Goal: Task Accomplishment & Management: Manage account settings

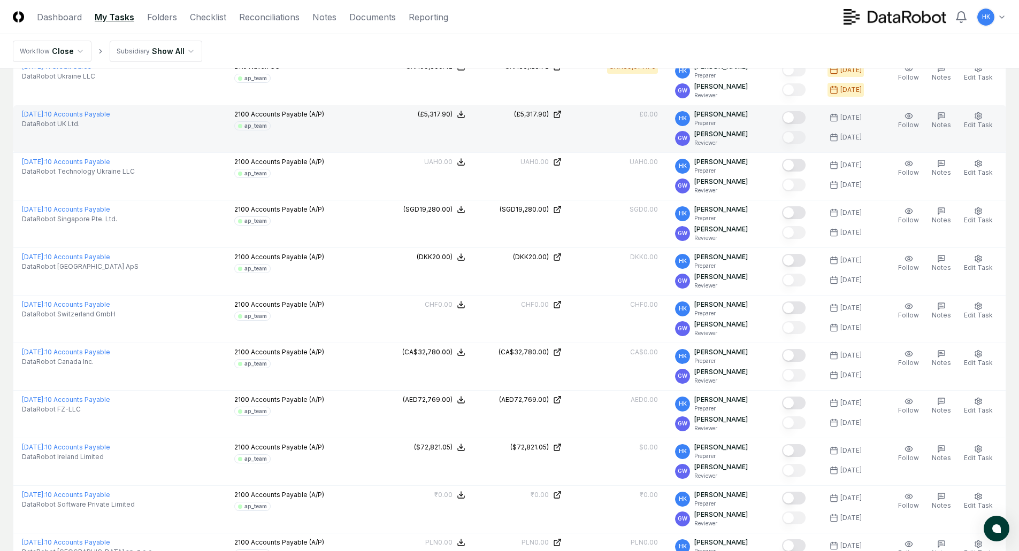
scroll to position [535, 0]
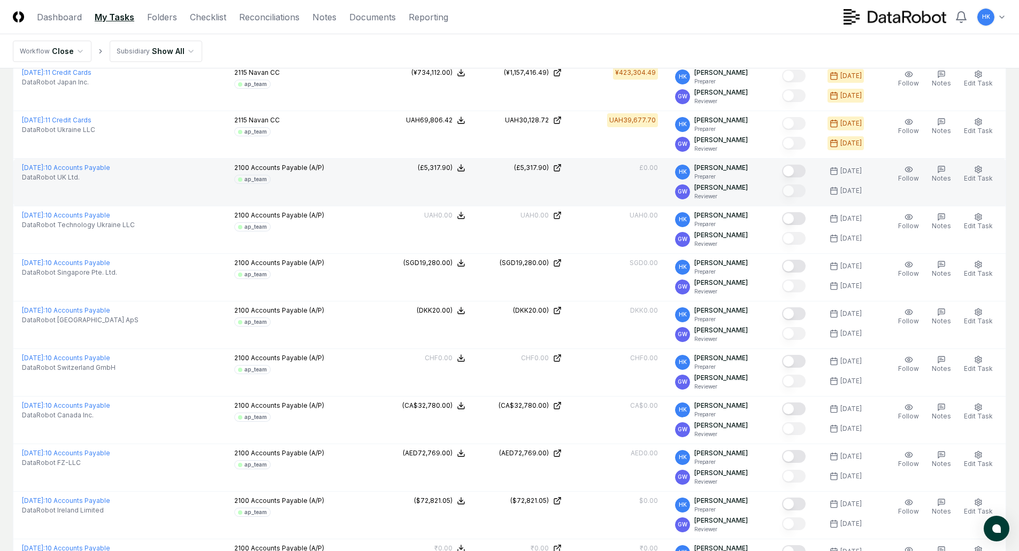
click at [793, 168] on button "Mark complete" at bounding box center [794, 171] width 24 height 13
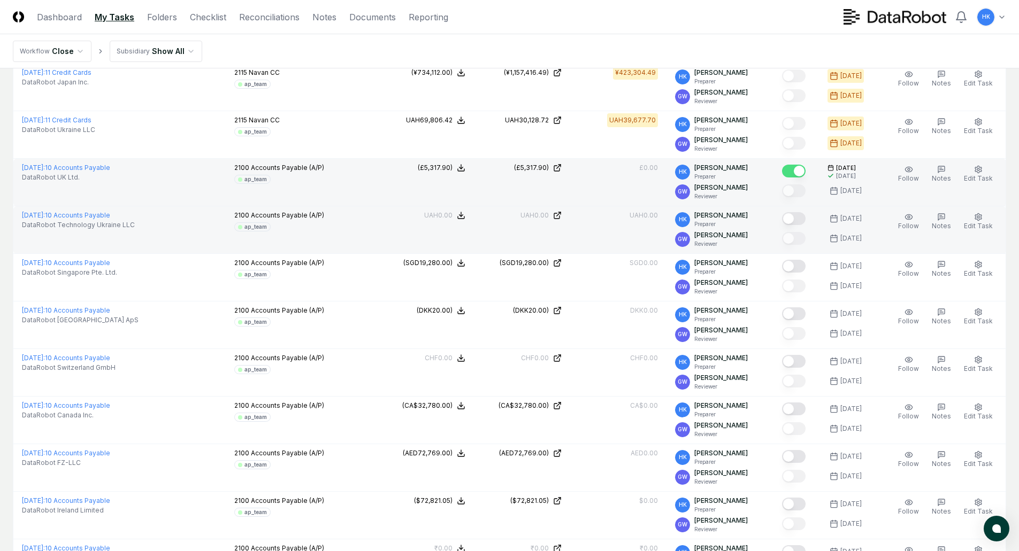
scroll to position [588, 0]
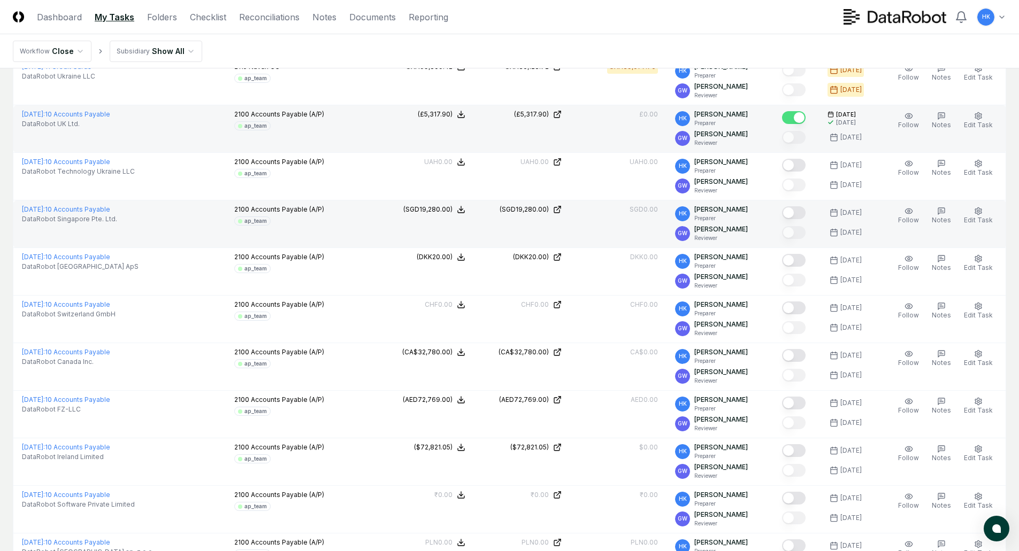
click at [794, 216] on button "Mark complete" at bounding box center [794, 212] width 24 height 13
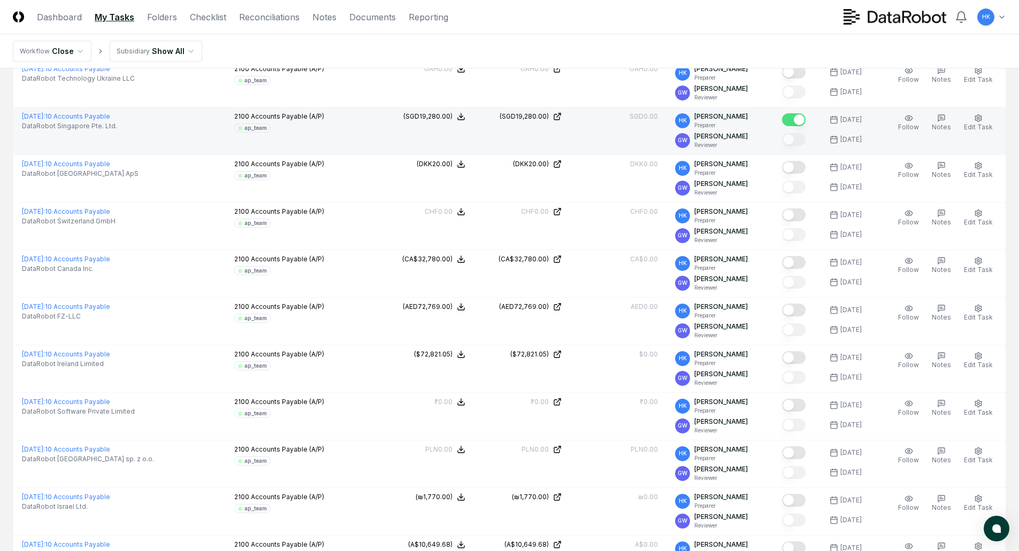
scroll to position [695, 0]
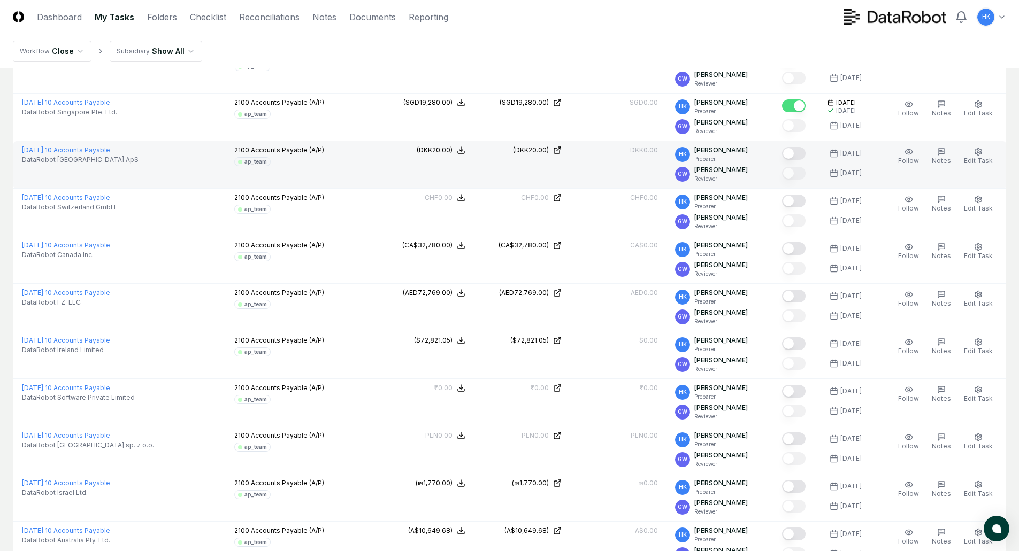
click at [796, 155] on button "Mark complete" at bounding box center [794, 153] width 24 height 13
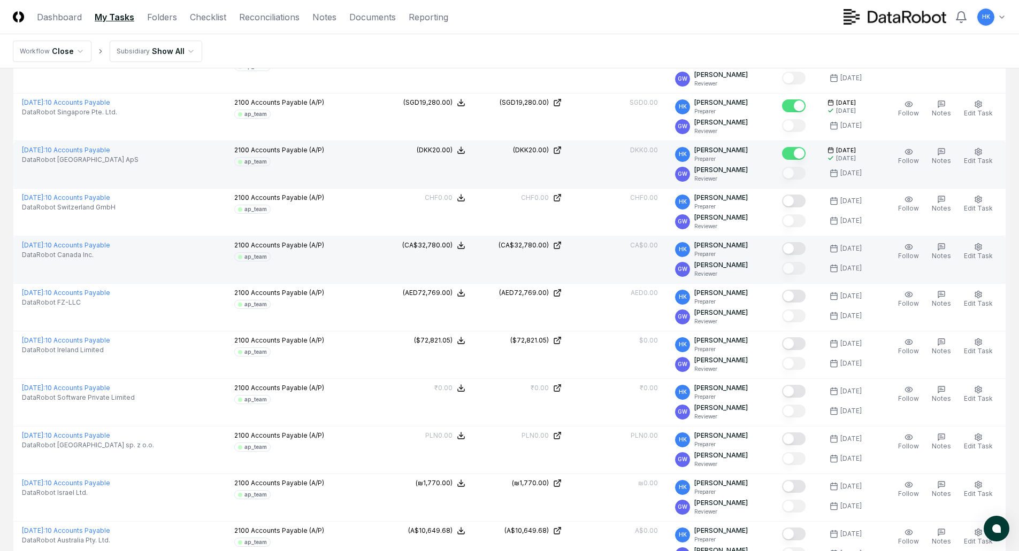
click at [795, 246] on button "Mark complete" at bounding box center [794, 248] width 24 height 13
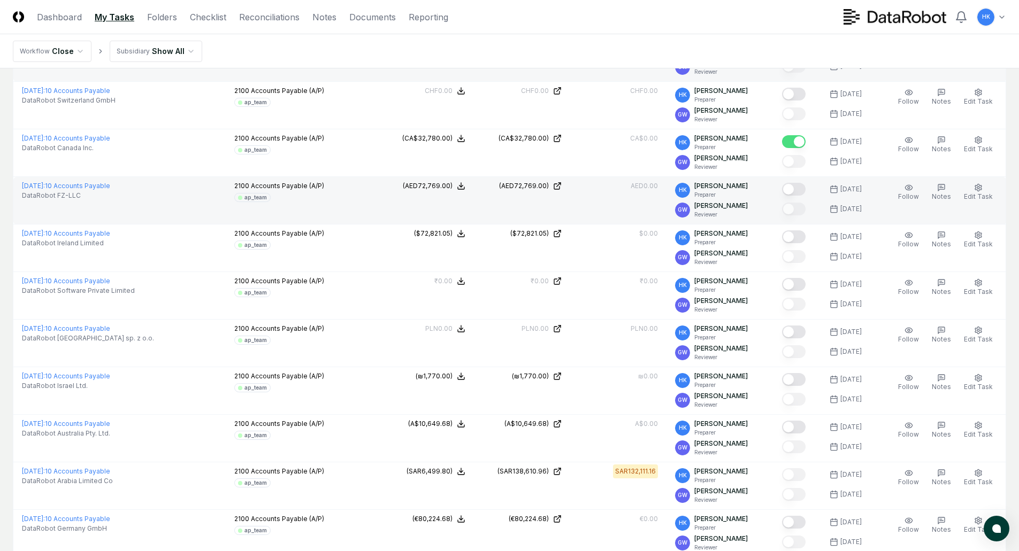
click at [796, 192] on button "Mark complete" at bounding box center [794, 189] width 24 height 13
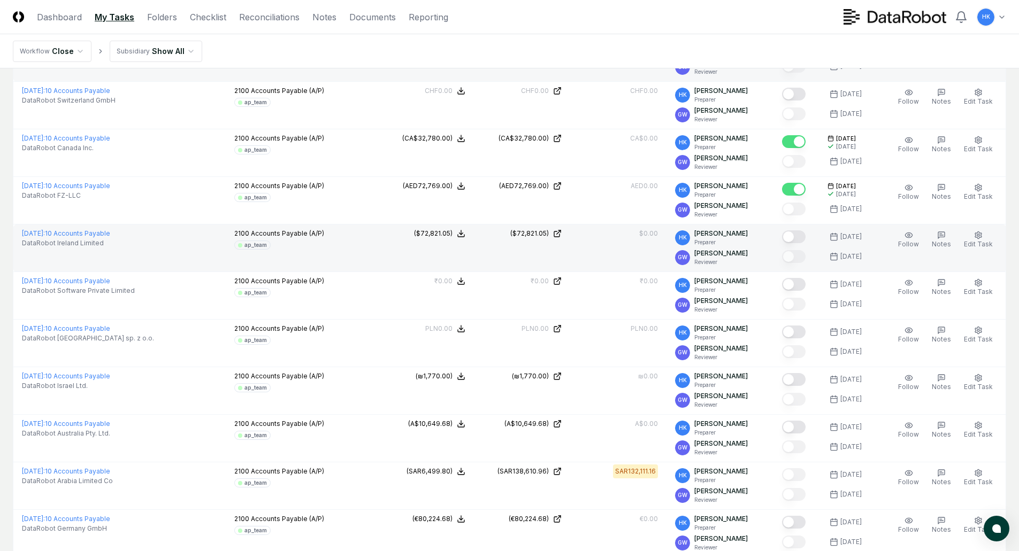
click at [795, 235] on button "Mark complete" at bounding box center [794, 236] width 24 height 13
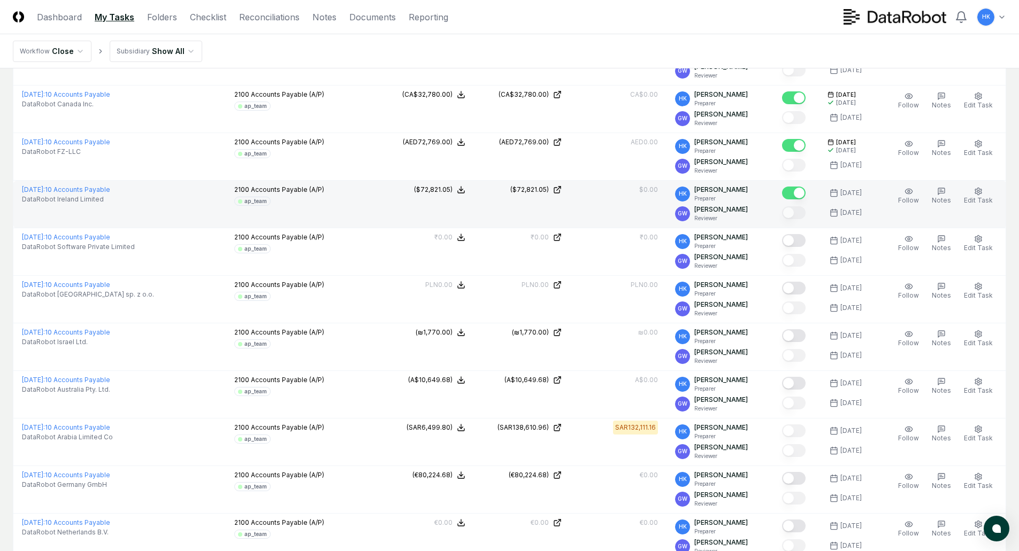
scroll to position [909, 0]
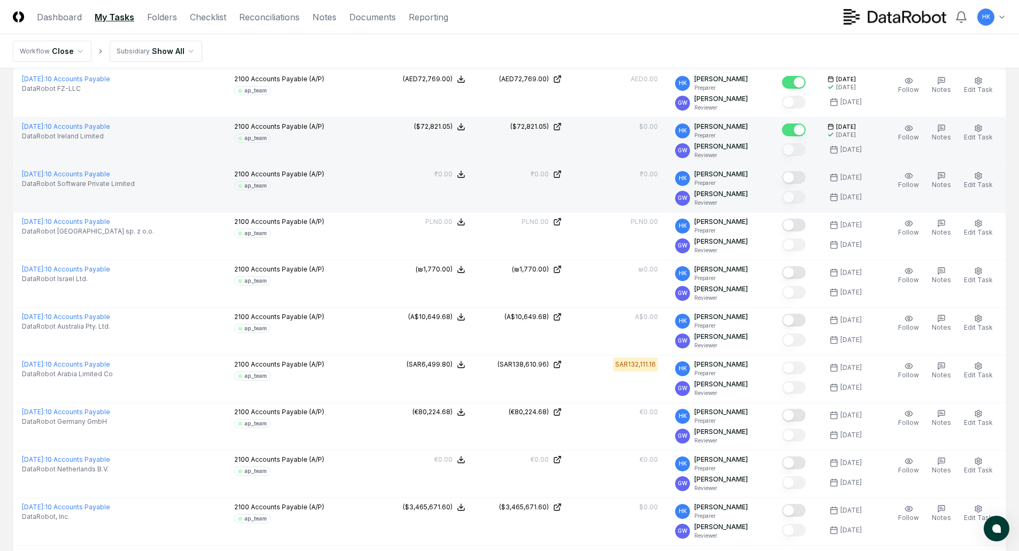
click at [796, 178] on button "Mark complete" at bounding box center [794, 177] width 24 height 13
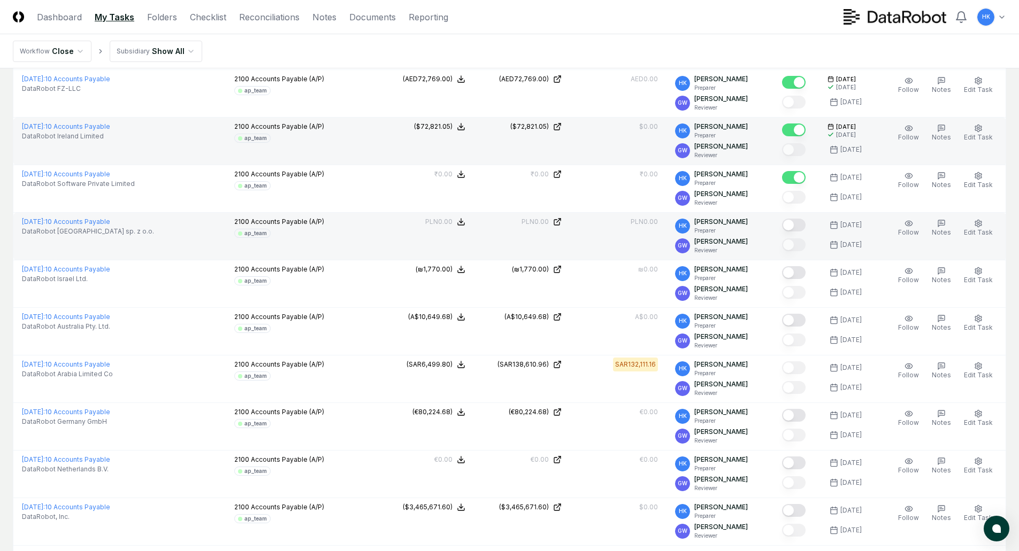
click at [798, 225] on button "Mark complete" at bounding box center [794, 225] width 24 height 13
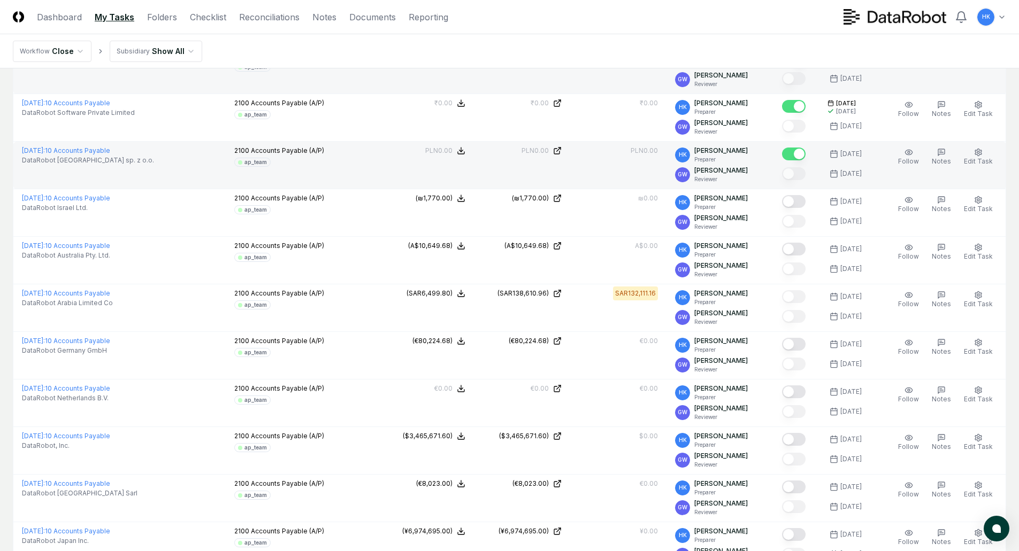
scroll to position [1016, 0]
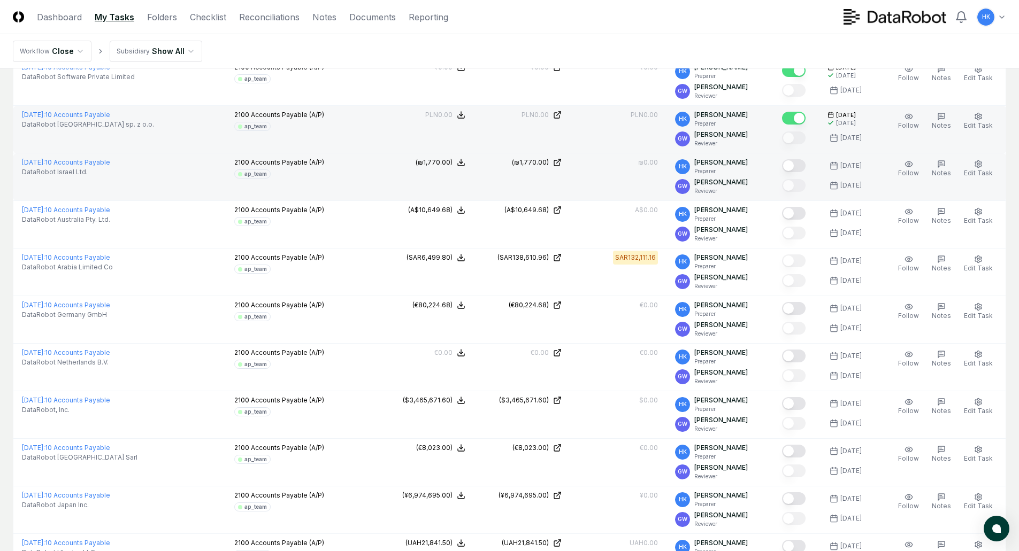
click at [795, 164] on button "Mark complete" at bounding box center [794, 165] width 24 height 13
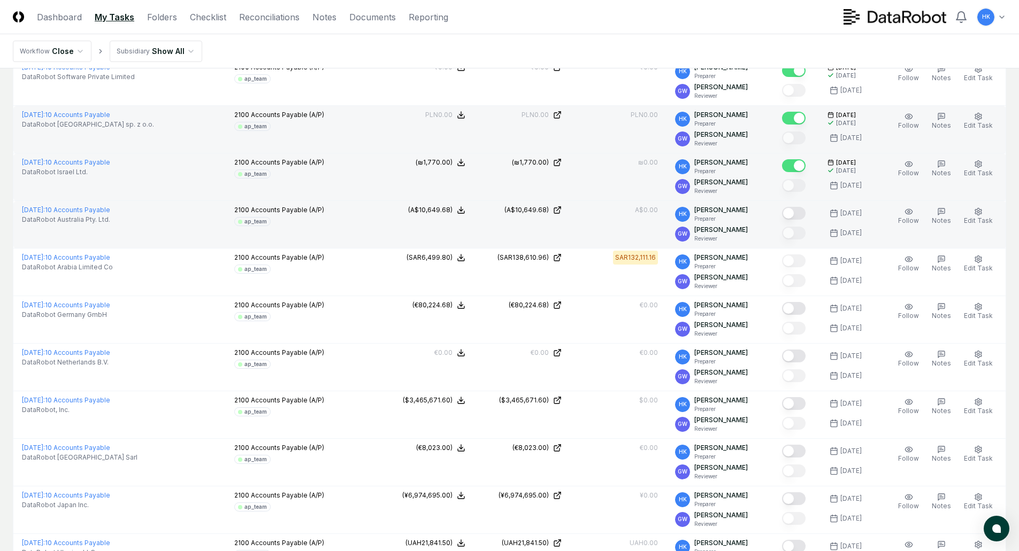
click at [793, 218] on button "Mark complete" at bounding box center [794, 213] width 24 height 13
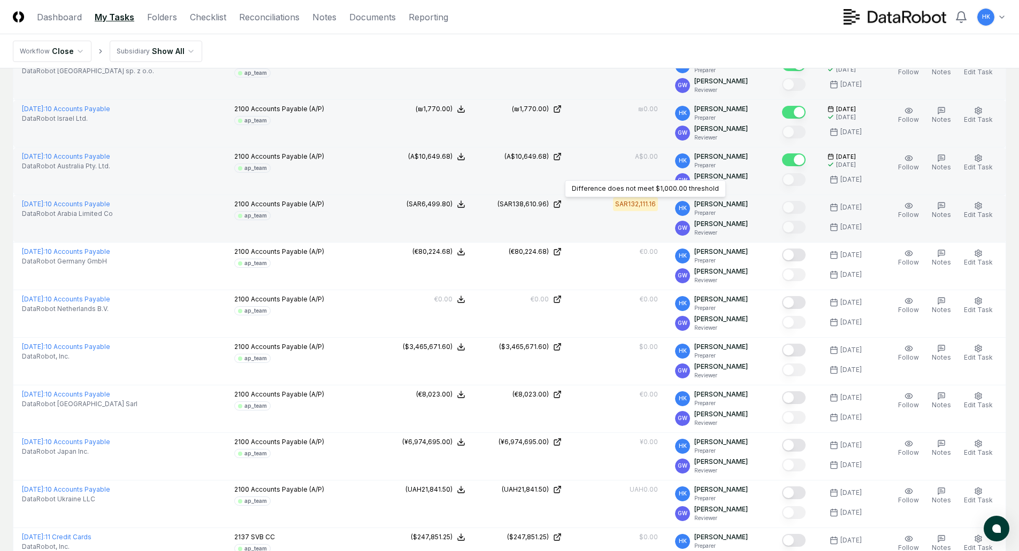
click at [651, 204] on div "SAR132,111.16" at bounding box center [635, 204] width 41 height 10
click at [635, 204] on div "SAR132,111.16" at bounding box center [635, 204] width 41 height 10
click at [522, 204] on div "(SAR138,610.96)" at bounding box center [522, 204] width 51 height 10
click at [441, 205] on div "(SAR6,499.80)" at bounding box center [429, 204] width 46 height 10
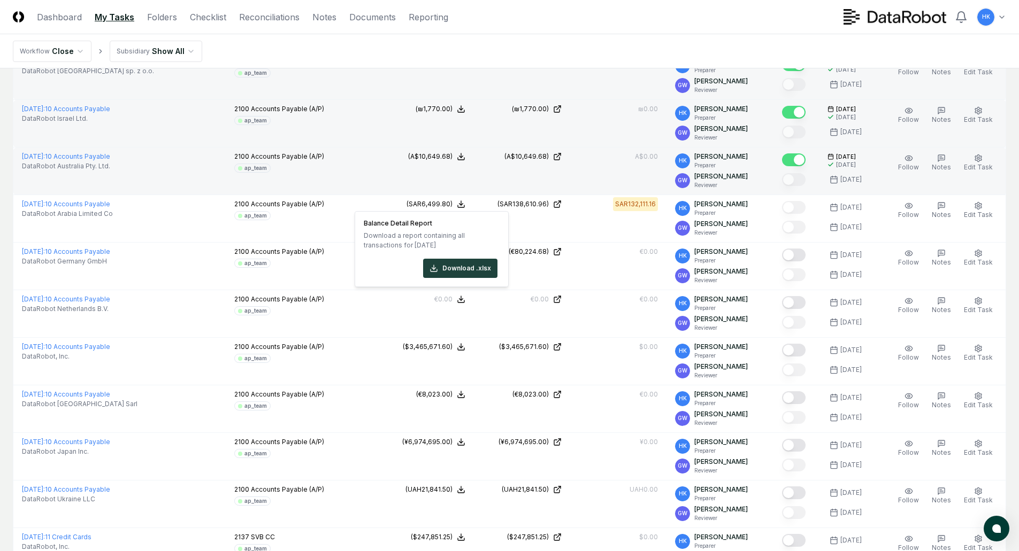
click at [622, 176] on td "A$0.00" at bounding box center [618, 172] width 96 height 48
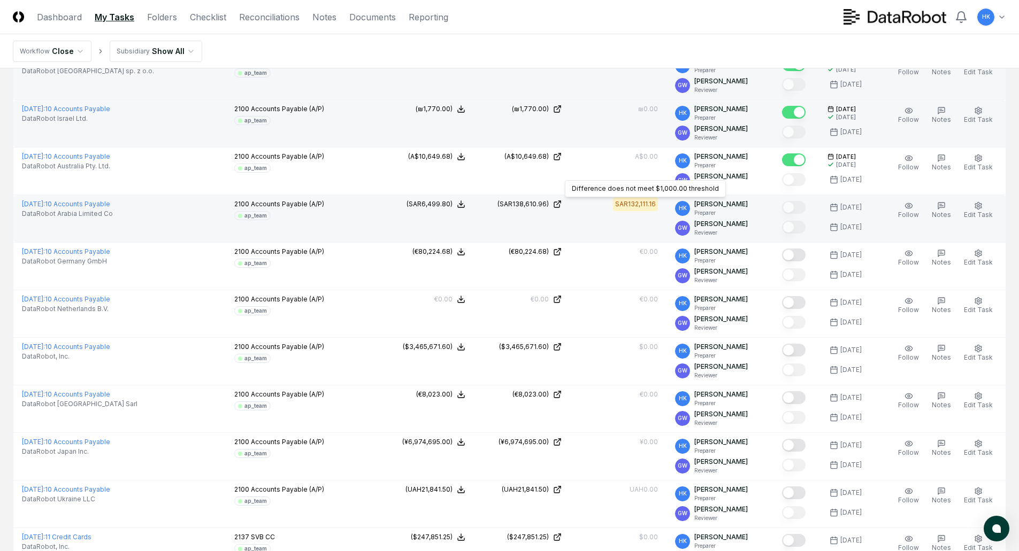
click at [638, 201] on div "SAR132,111.16" at bounding box center [635, 204] width 41 height 10
click at [643, 205] on div "SAR132,111.16" at bounding box center [635, 204] width 41 height 10
click at [666, 213] on td "SAR132,111.16" at bounding box center [618, 219] width 96 height 48
click at [655, 201] on div "SAR132,111.16" at bounding box center [635, 204] width 41 height 10
click at [632, 206] on div "SAR132,111.16" at bounding box center [635, 204] width 41 height 10
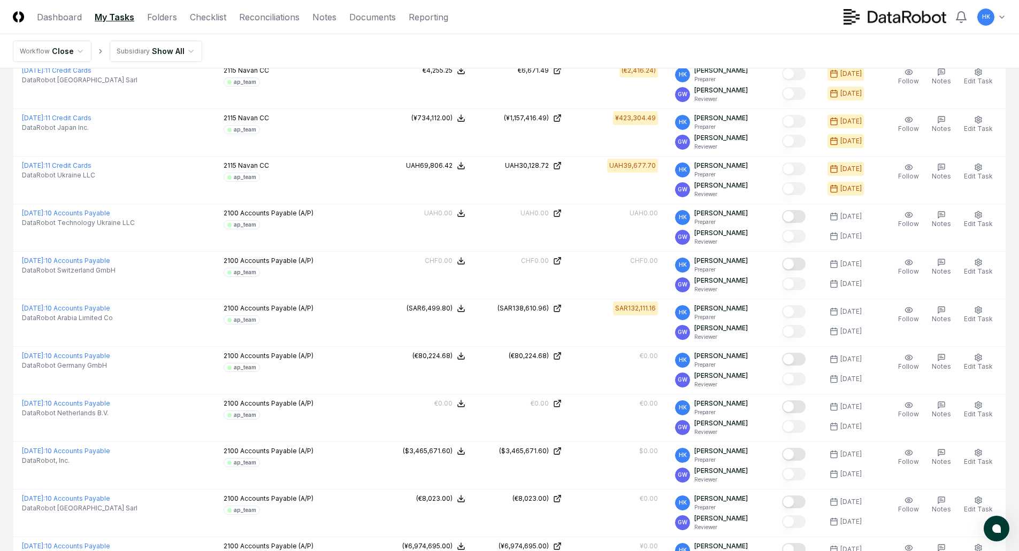
scroll to position [481, 0]
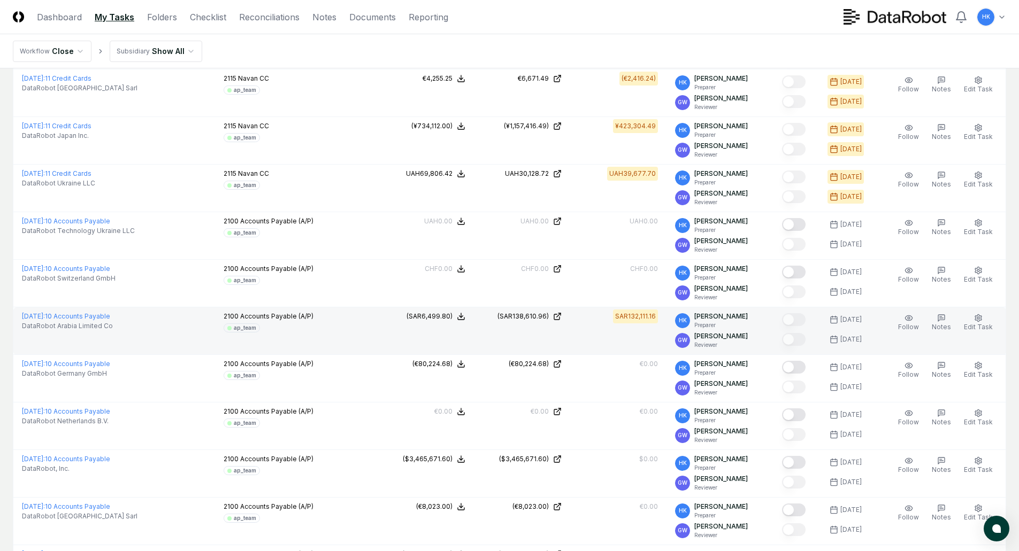
click at [640, 320] on div "SAR132,111.16" at bounding box center [635, 317] width 41 height 10
click at [534, 317] on div "(SAR138,610.96)" at bounding box center [522, 317] width 51 height 10
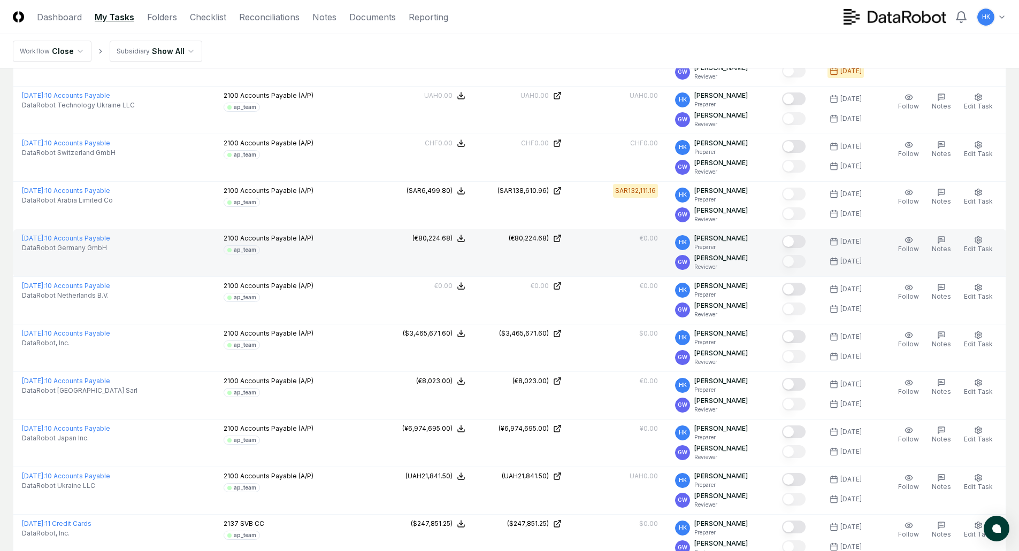
scroll to position [642, 0]
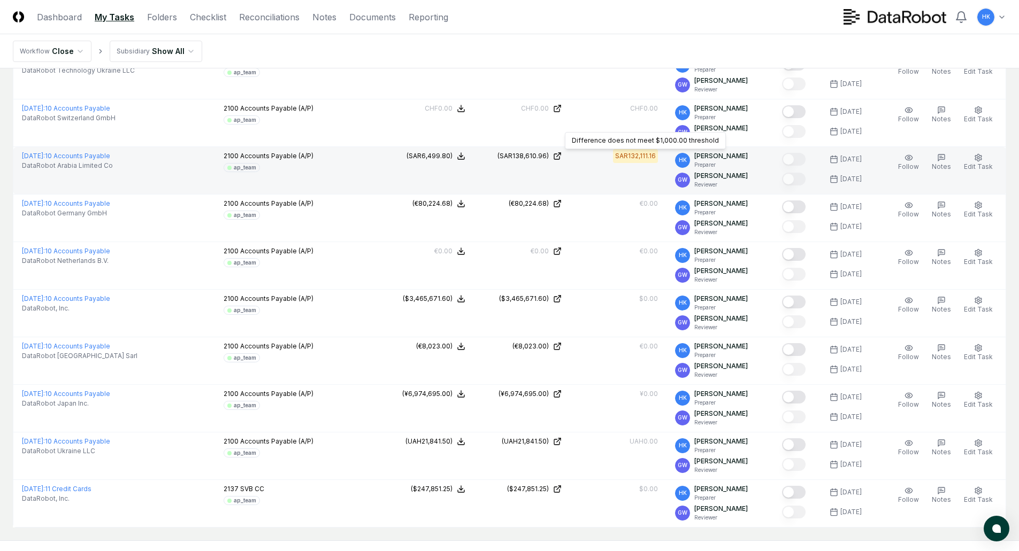
click at [644, 153] on div "SAR132,111.16" at bounding box center [635, 156] width 41 height 10
click at [647, 157] on div "SAR132,111.16" at bounding box center [635, 156] width 41 height 10
click at [620, 162] on div "SAR132,111.16" at bounding box center [635, 156] width 45 height 14
click at [626, 158] on div "SAR132,111.16" at bounding box center [635, 156] width 41 height 10
click at [561, 156] on icon at bounding box center [557, 156] width 9 height 9
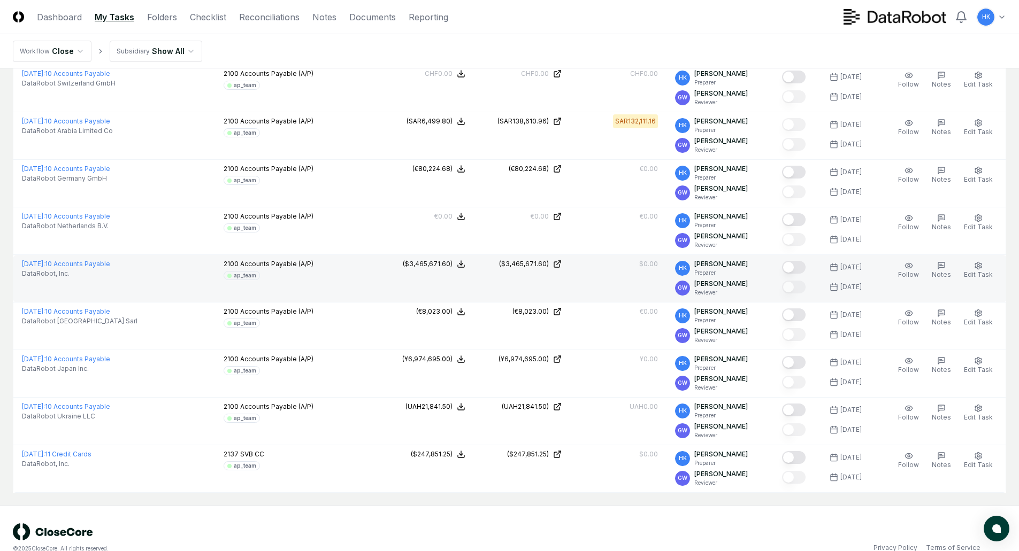
scroll to position [695, 0]
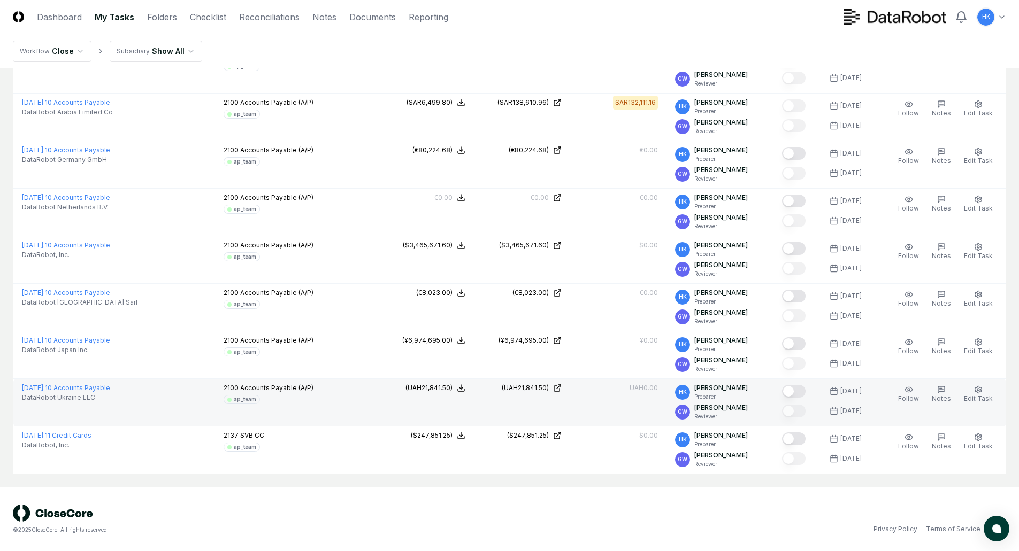
click at [796, 391] on button "Mark complete" at bounding box center [794, 391] width 24 height 13
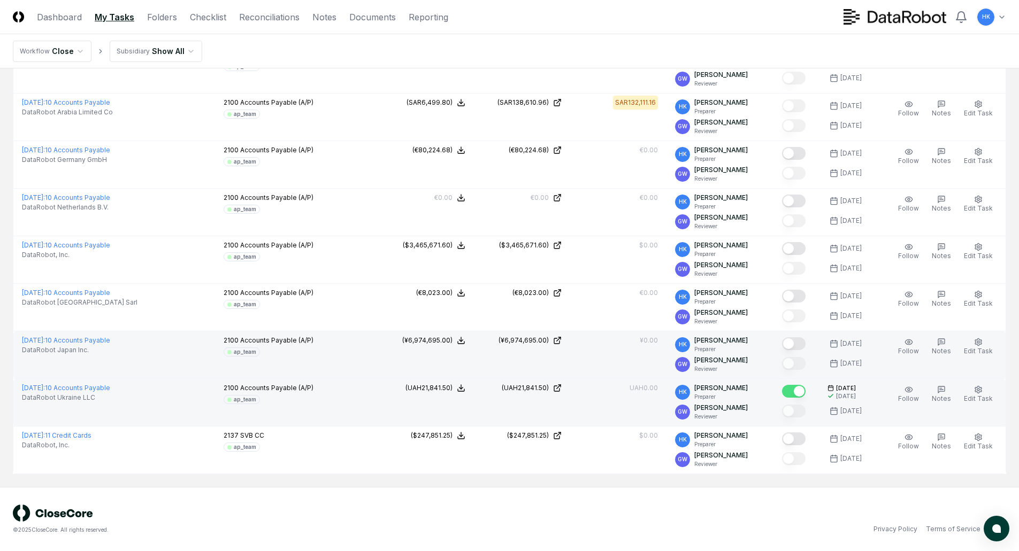
click at [796, 344] on button "Mark complete" at bounding box center [794, 343] width 24 height 13
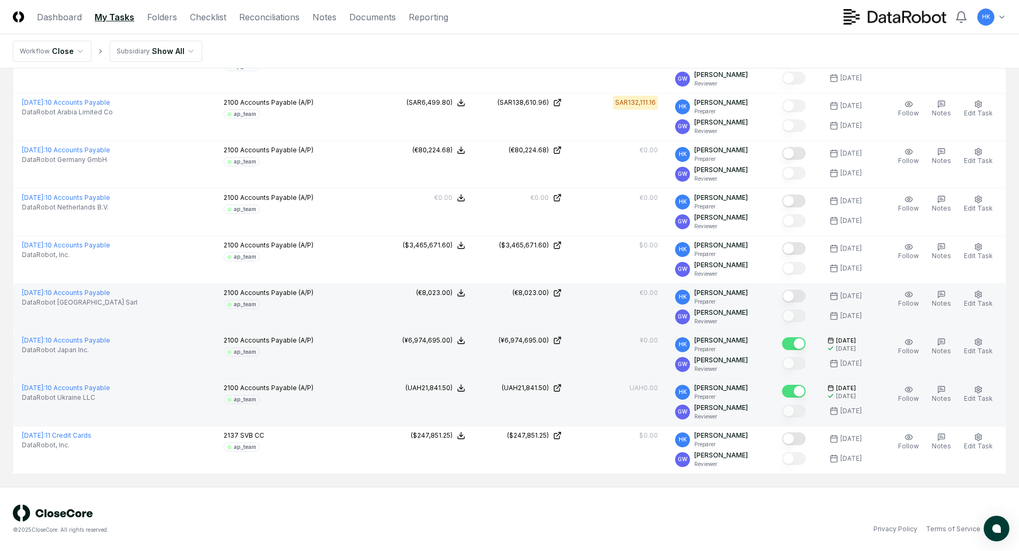
click at [795, 296] on button "Mark complete" at bounding box center [794, 296] width 24 height 13
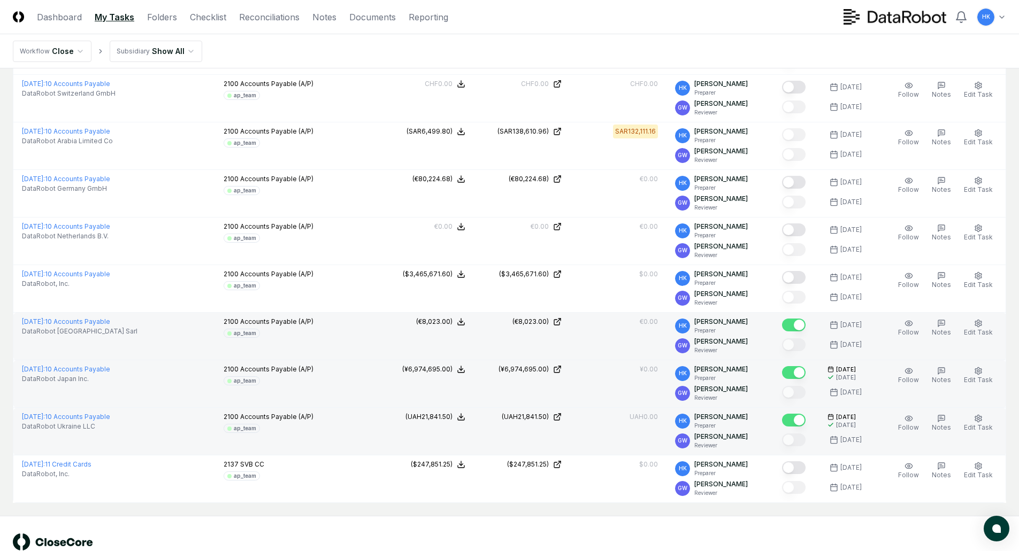
scroll to position [642, 0]
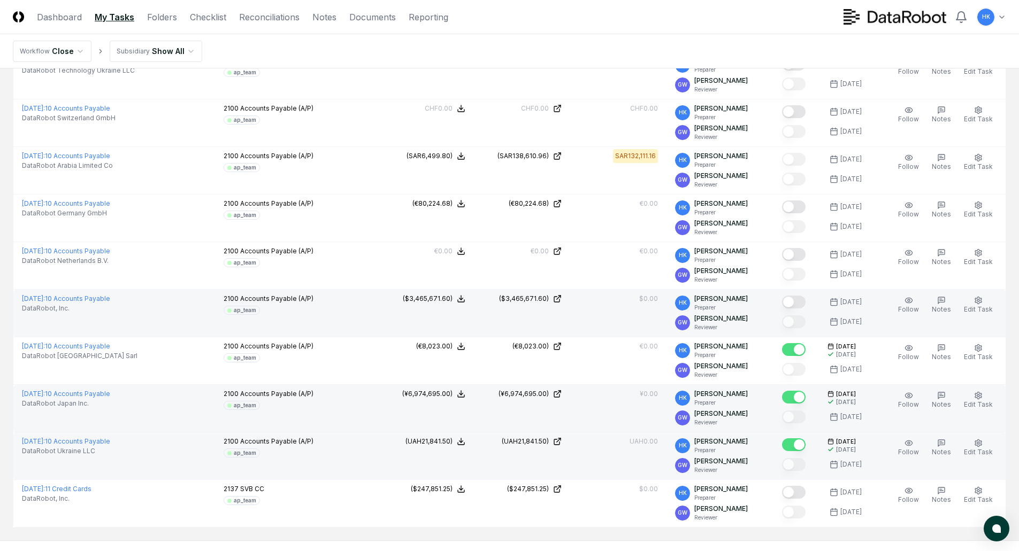
click at [795, 304] on button "Mark complete" at bounding box center [794, 302] width 24 height 13
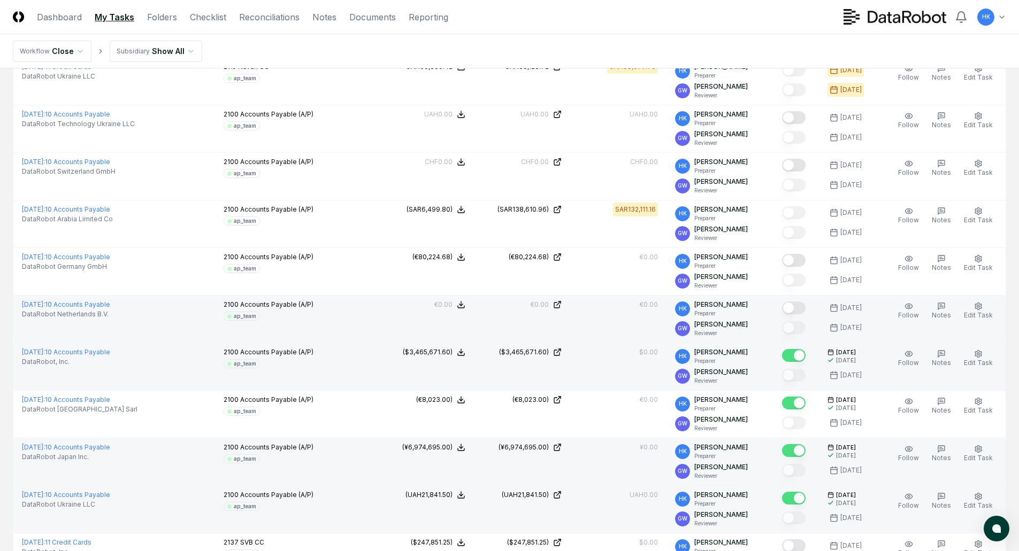
scroll to position [535, 0]
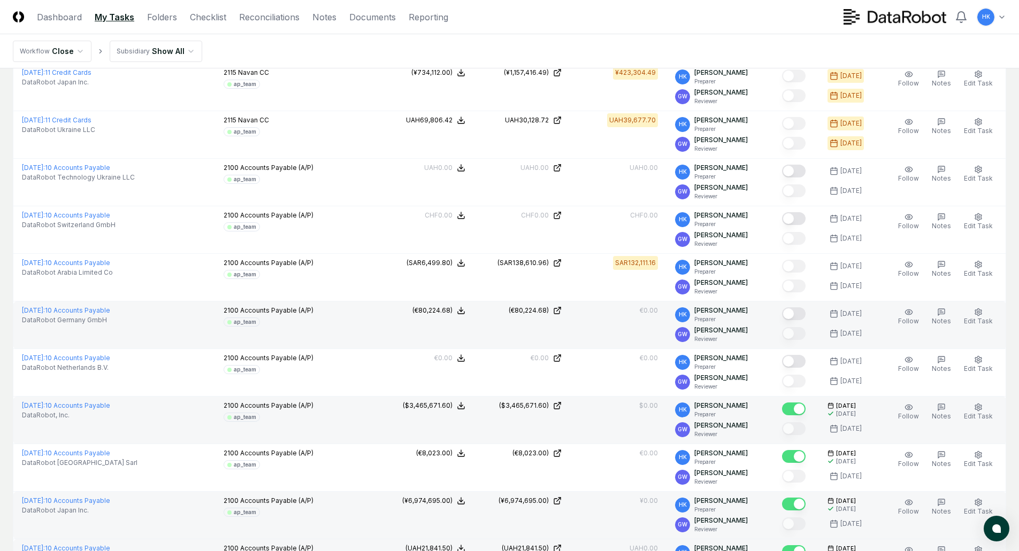
click at [795, 313] on button "Mark complete" at bounding box center [794, 313] width 24 height 13
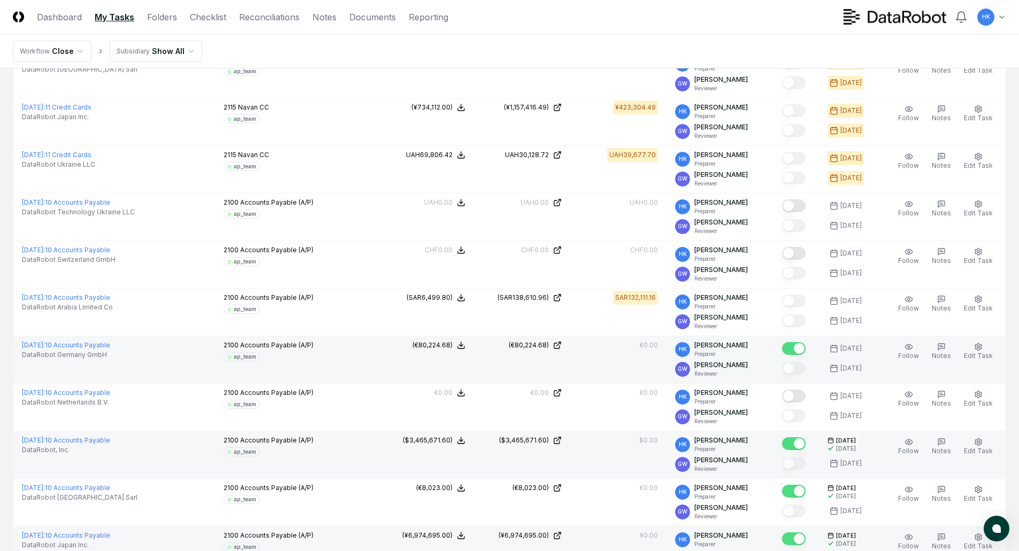
scroll to position [481, 0]
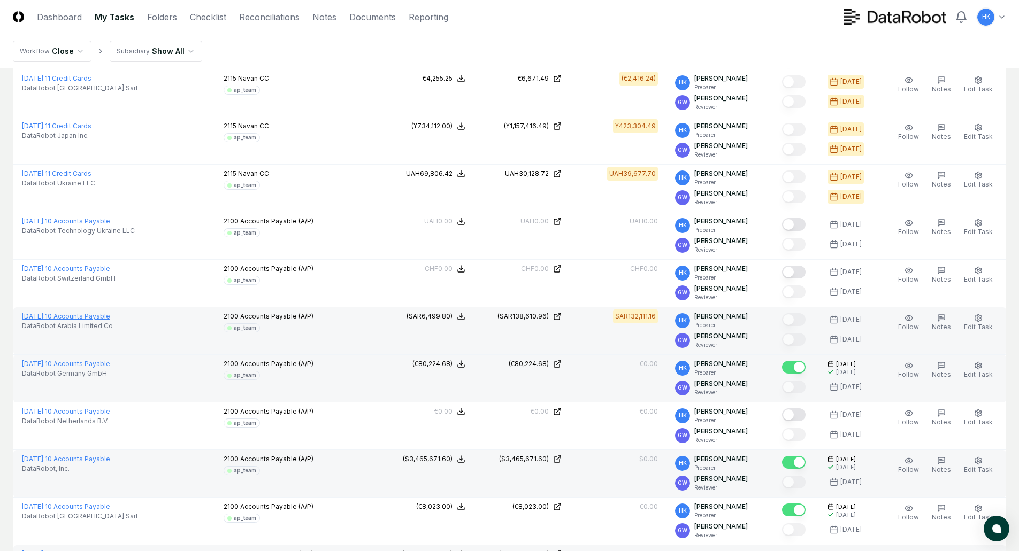
click at [45, 315] on span "September 2025 :" at bounding box center [33, 316] width 23 height 8
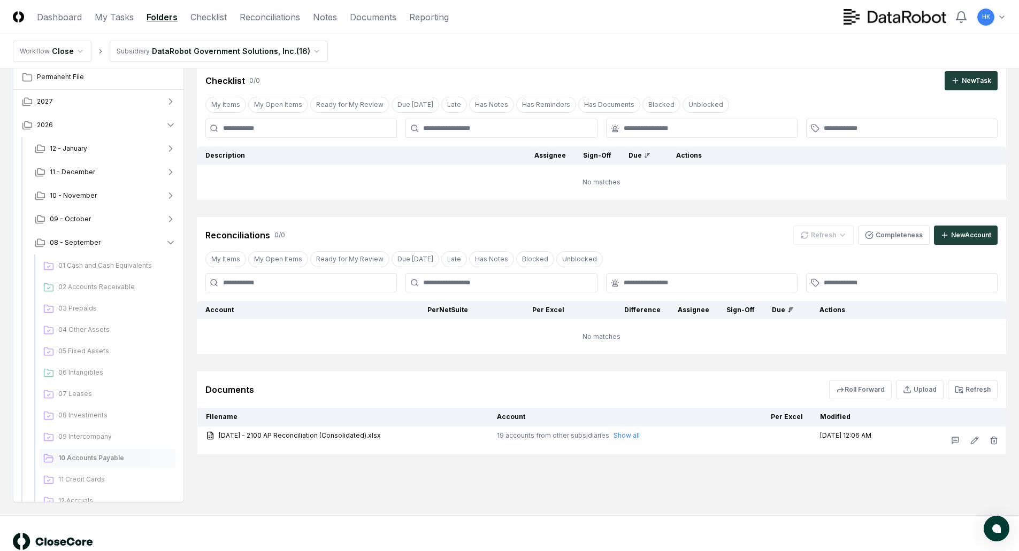
scroll to position [64, 0]
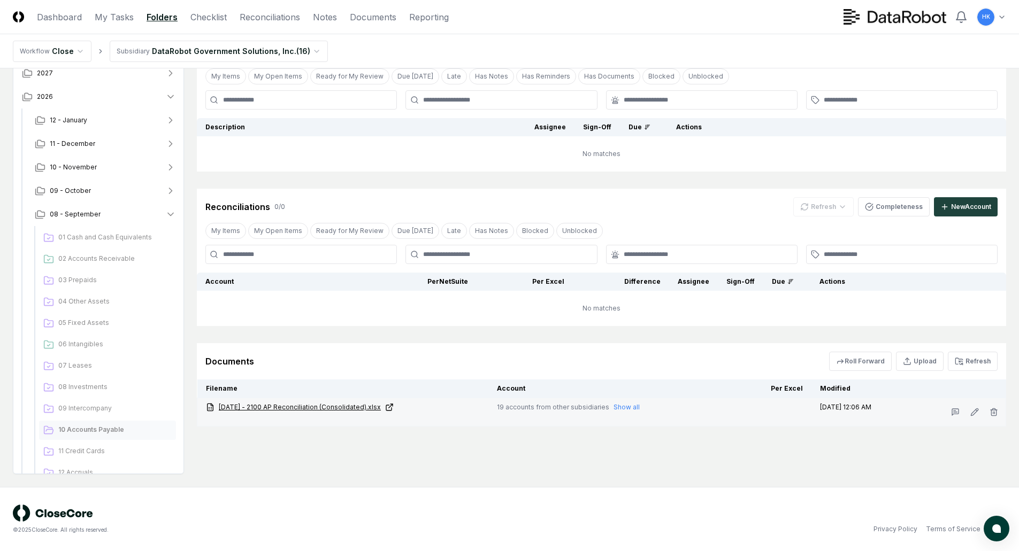
click at [346, 406] on link "September 2025 - 2100 AP Reconciliation (Consolidated).xlsx" at bounding box center [343, 408] width 274 height 10
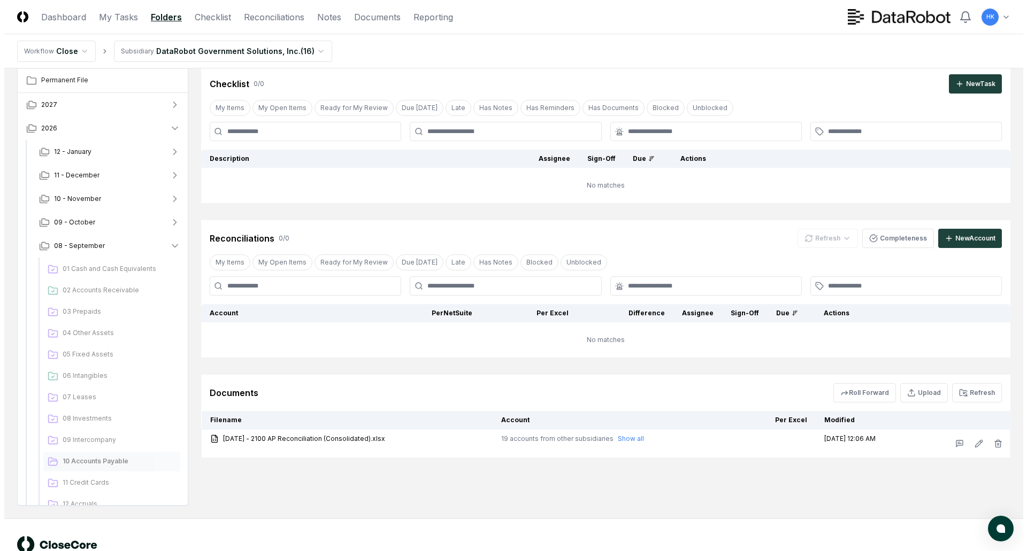
scroll to position [0, 0]
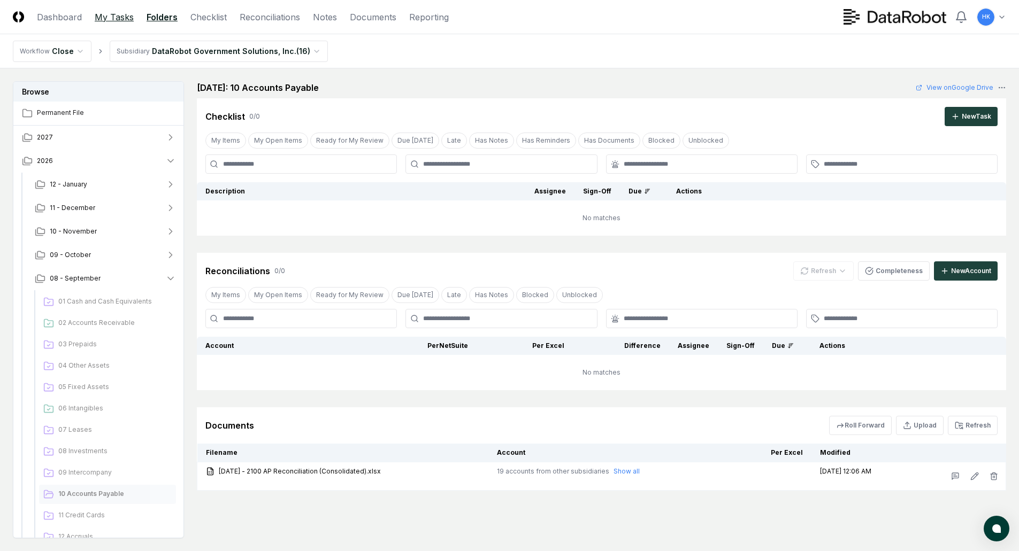
click at [122, 12] on link "My Tasks" at bounding box center [114, 17] width 39 height 13
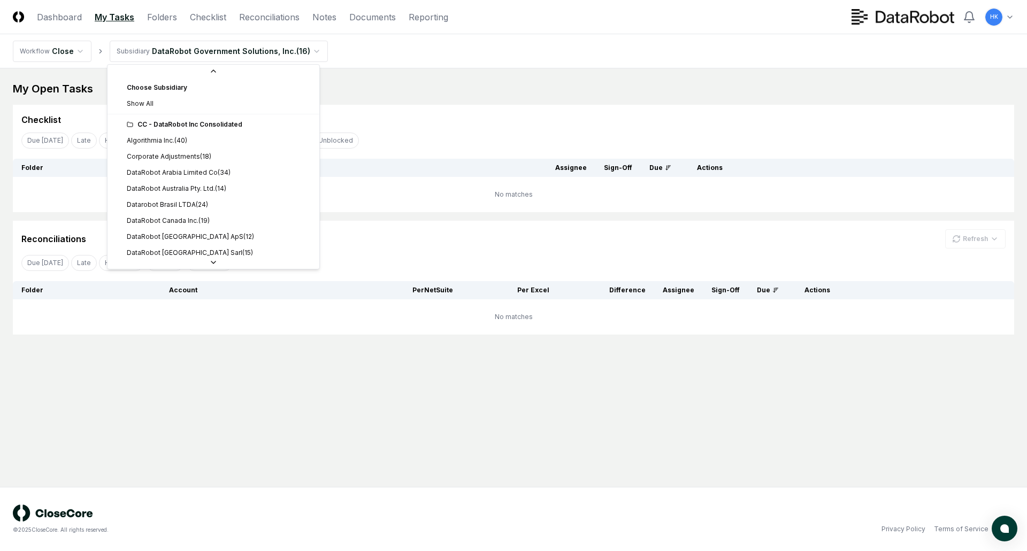
click at [307, 50] on html "CloseCore Dashboard My Tasks Folders Checklist Reconciliations Notes Documents …" at bounding box center [513, 275] width 1027 height 551
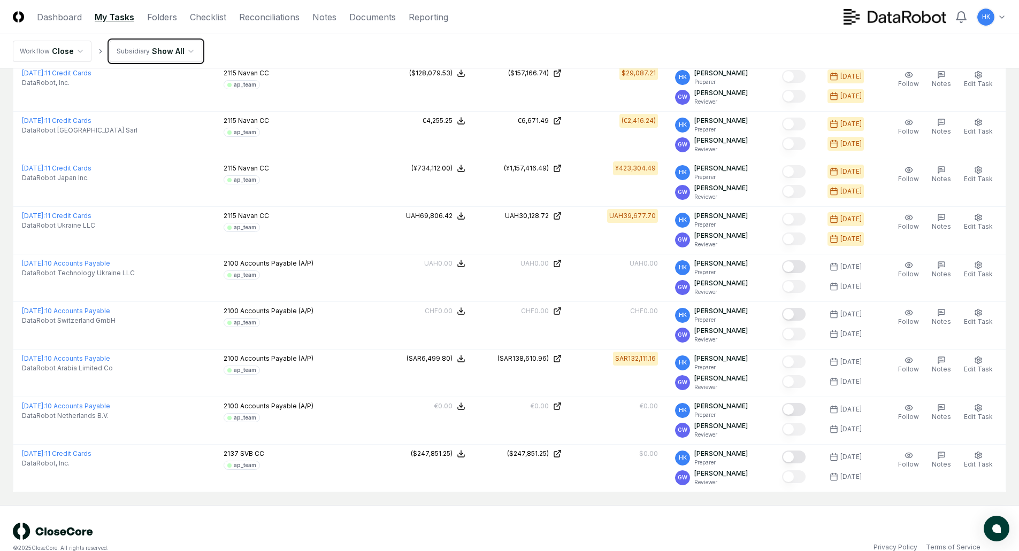
scroll to position [457, 0]
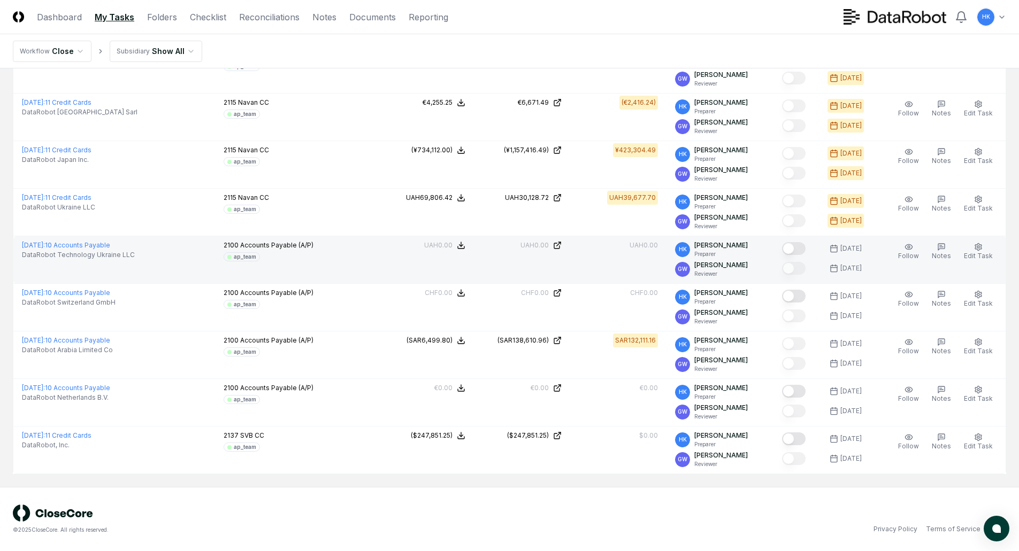
click at [795, 249] on button "Mark complete" at bounding box center [794, 248] width 24 height 13
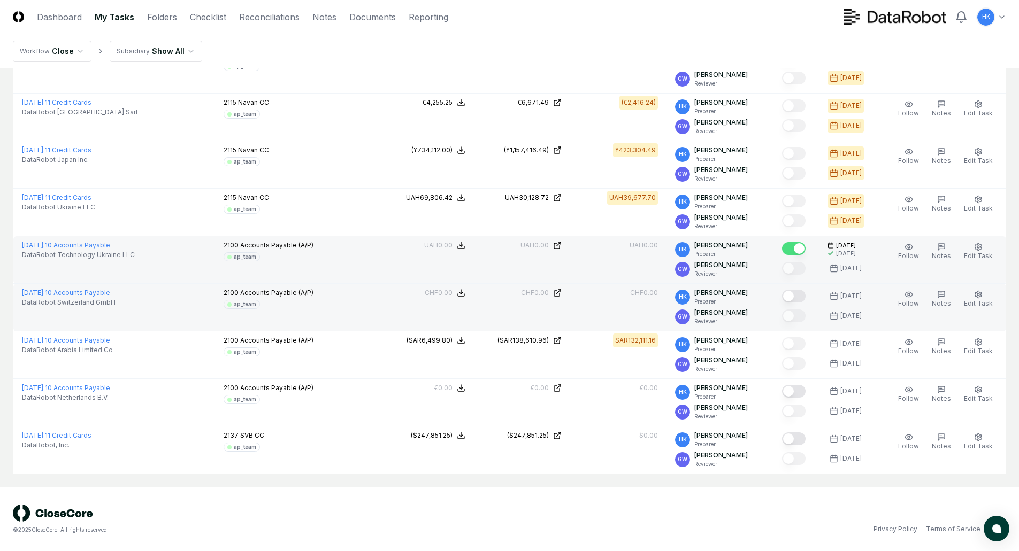
click at [798, 296] on button "Mark complete" at bounding box center [794, 296] width 24 height 13
click at [635, 506] on div "© 2025 CloseCore. All rights reserved. Privacy Policy Terms of Service" at bounding box center [509, 519] width 993 height 29
click at [598, 498] on div "© 2025 CloseCore. All rights reserved. Privacy Policy Terms of Service" at bounding box center [509, 519] width 1019 height 64
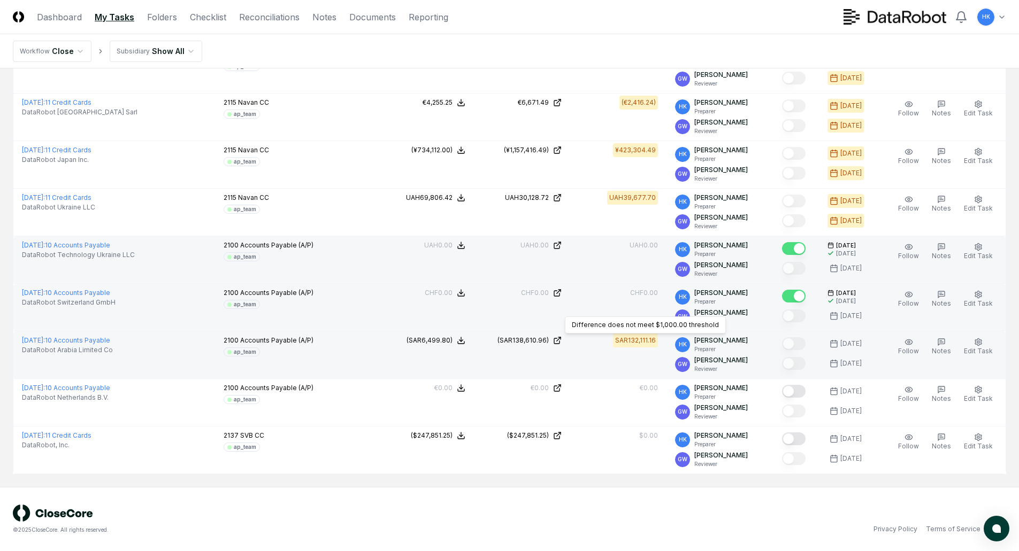
click at [640, 330] on div "Difference does not meet $1,000.00 threshold Difference does not meet $1,000.00…" at bounding box center [645, 325] width 161 height 17
click at [640, 337] on div "SAR132,111.16" at bounding box center [635, 341] width 41 height 10
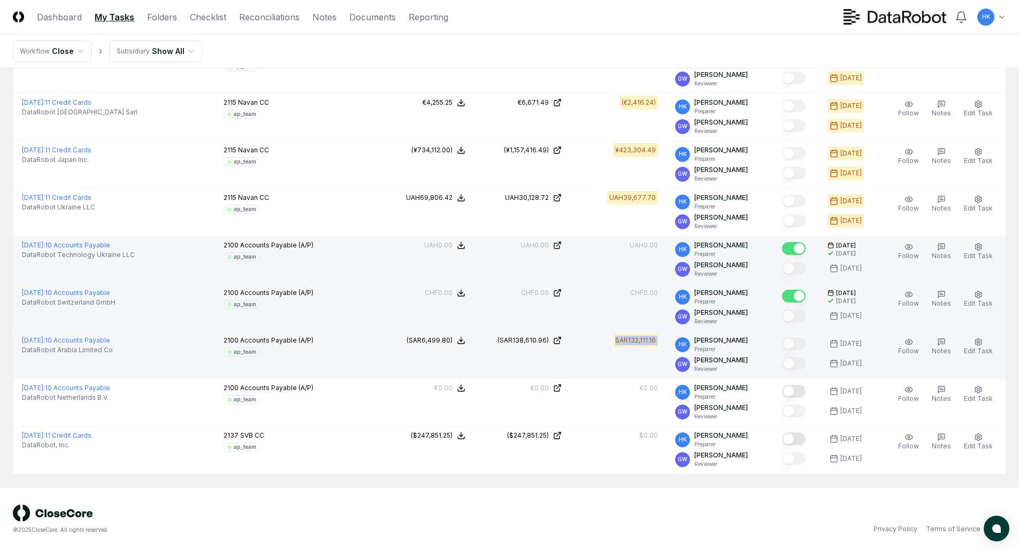
click at [640, 337] on div "SAR132,111.16" at bounding box center [635, 341] width 41 height 10
click at [837, 343] on rect at bounding box center [833, 344] width 6 height 6
click at [847, 344] on div "[DATE]" at bounding box center [850, 344] width 21 height 10
click at [846, 359] on div "[DATE]" at bounding box center [850, 364] width 21 height 10
click at [908, 343] on icon "button" at bounding box center [908, 342] width 9 height 9
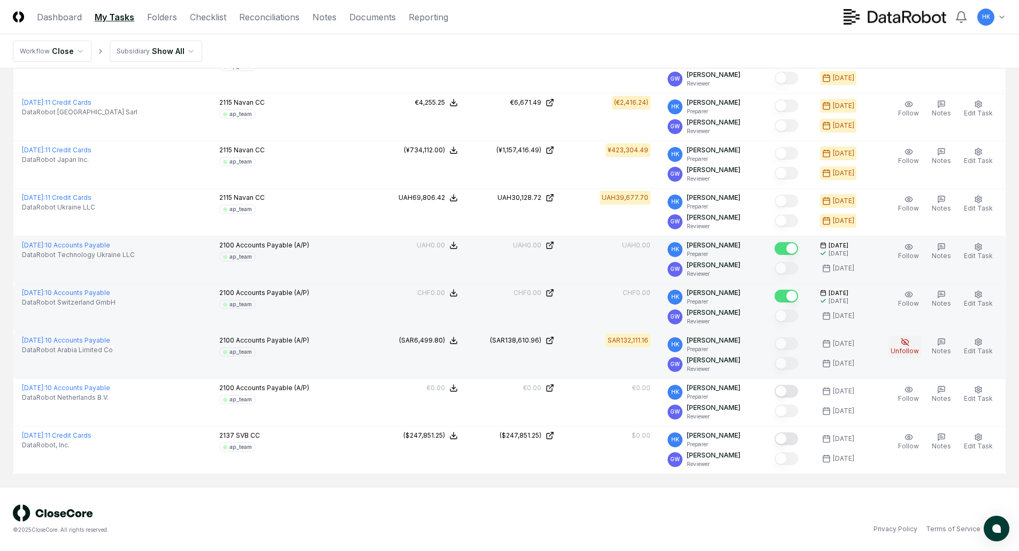
click at [908, 343] on icon "button" at bounding box center [906, 342] width 4 height 4
click at [907, 342] on icon "button" at bounding box center [904, 341] width 7 height 7
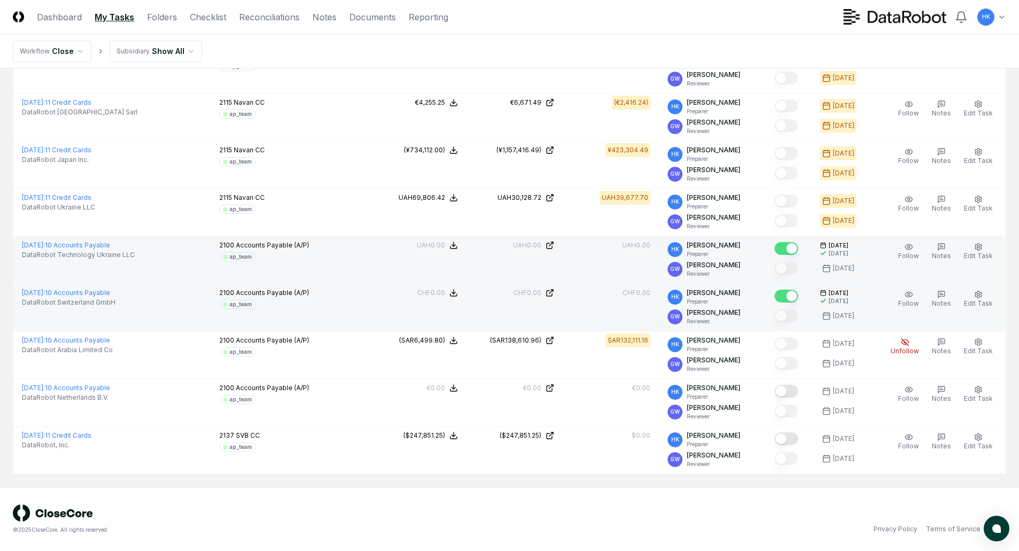
click at [737, 513] on div "© 2025 CloseCore. All rights reserved. Privacy Policy Terms of Service" at bounding box center [509, 519] width 993 height 29
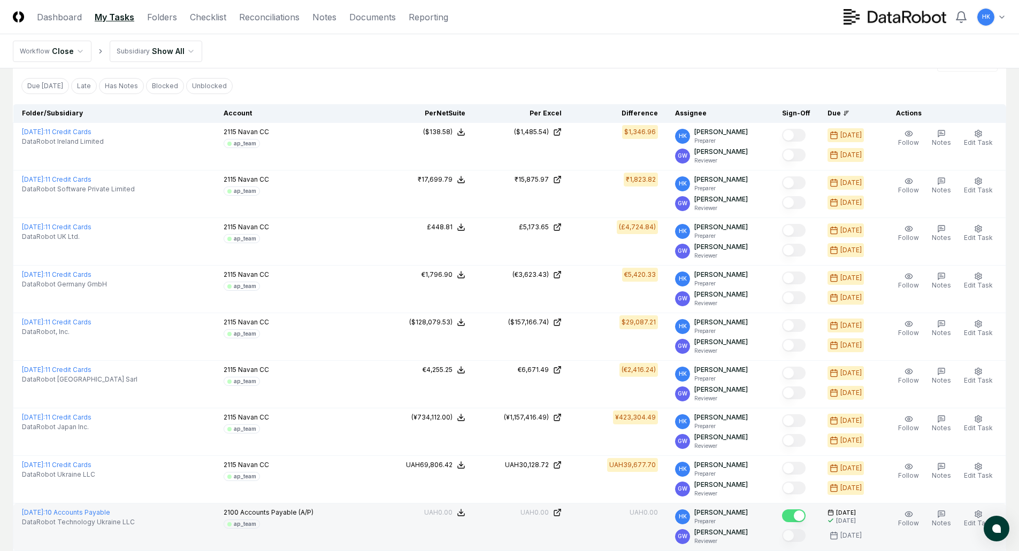
scroll to position [0, 0]
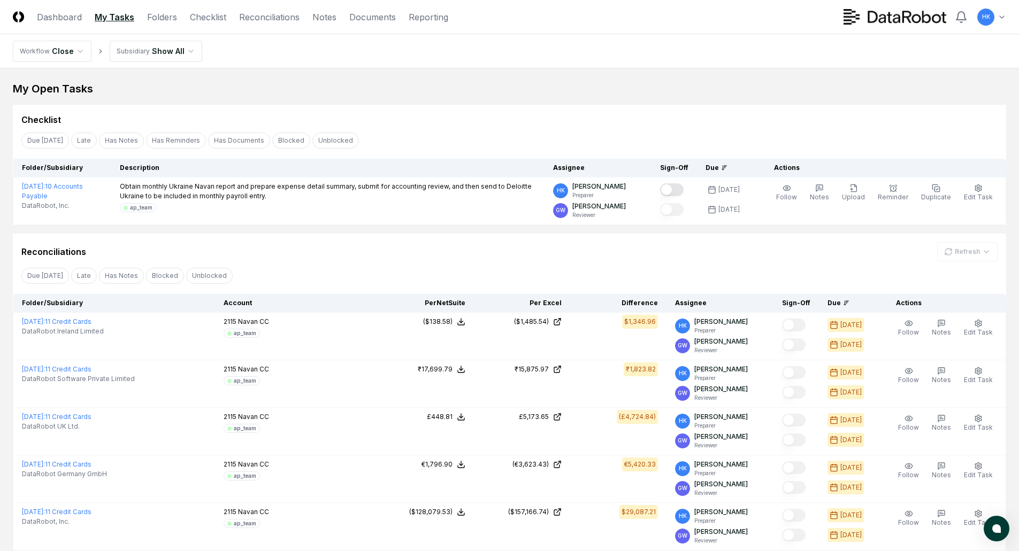
click at [341, 260] on div "Reconciliations Refresh" at bounding box center [509, 251] width 976 height 19
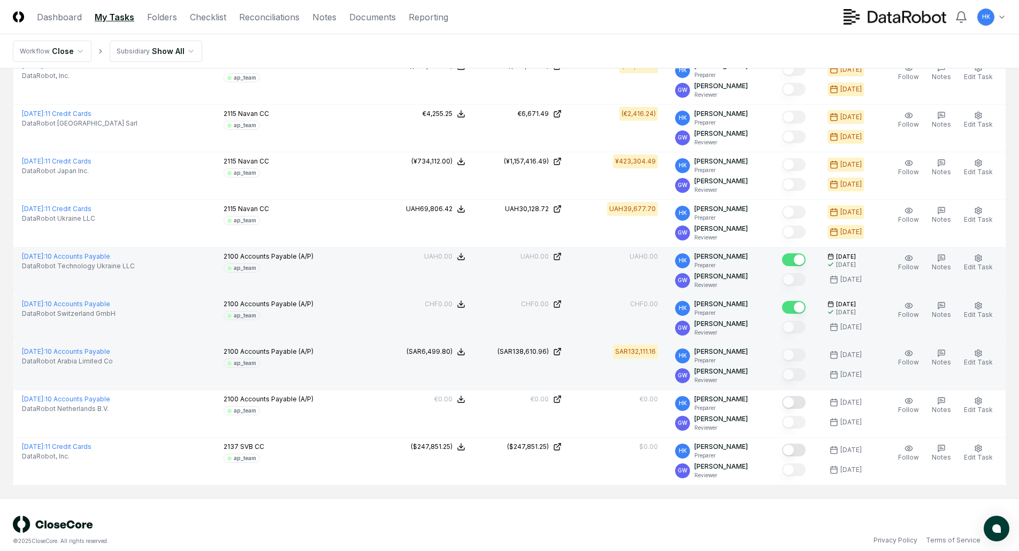
scroll to position [457, 0]
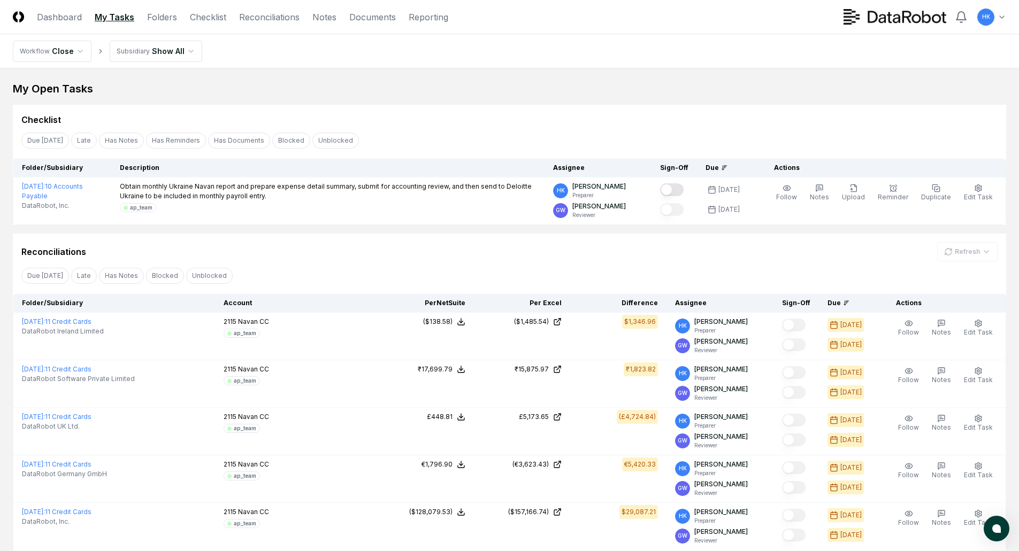
click at [138, 14] on nav "CloseCore Dashboard My Tasks Folders Checklist Reconciliations Notes Documents …" at bounding box center [230, 17] width 435 height 13
click at [151, 14] on link "Folders" at bounding box center [162, 17] width 30 height 13
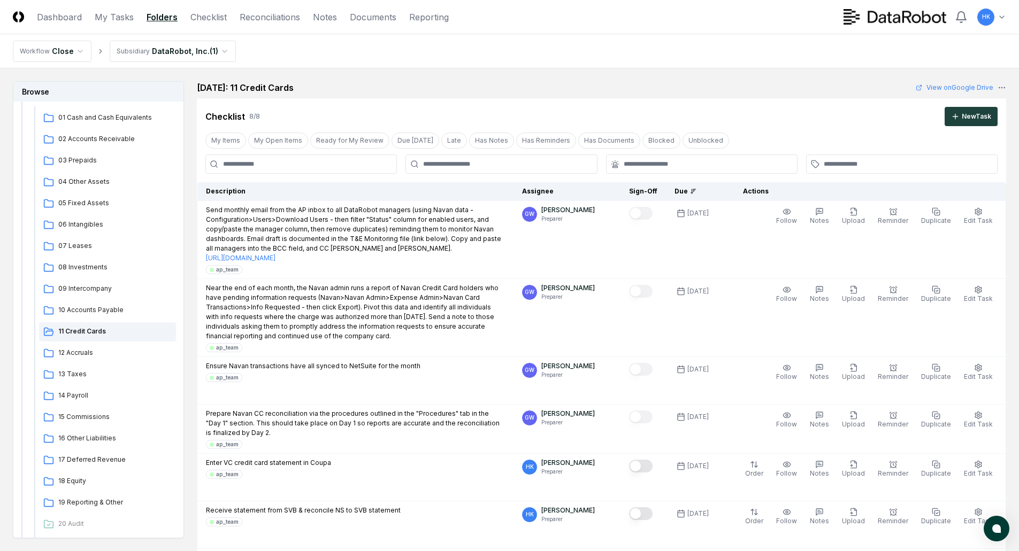
scroll to position [214, 0]
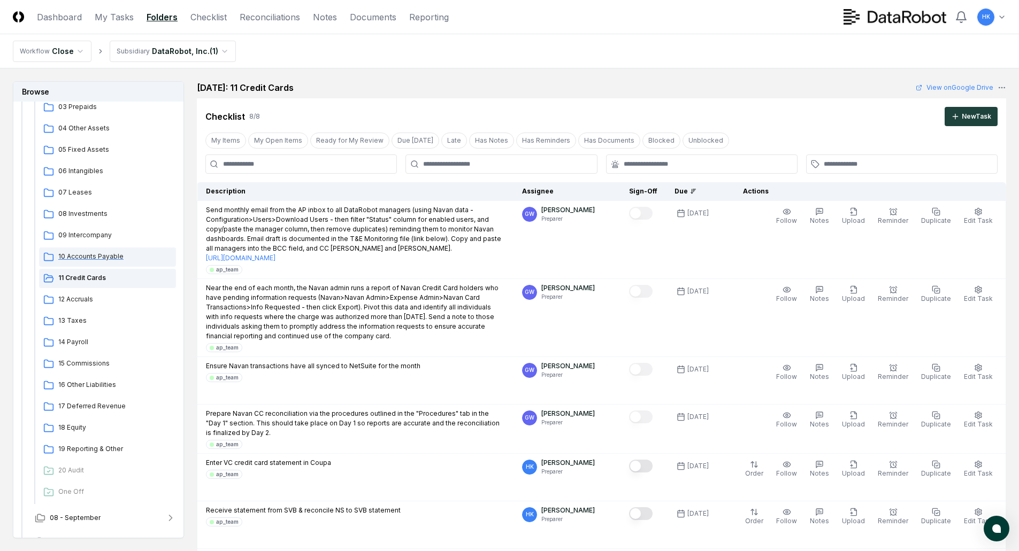
click at [87, 258] on span "10 Accounts Payable" at bounding box center [114, 257] width 113 height 10
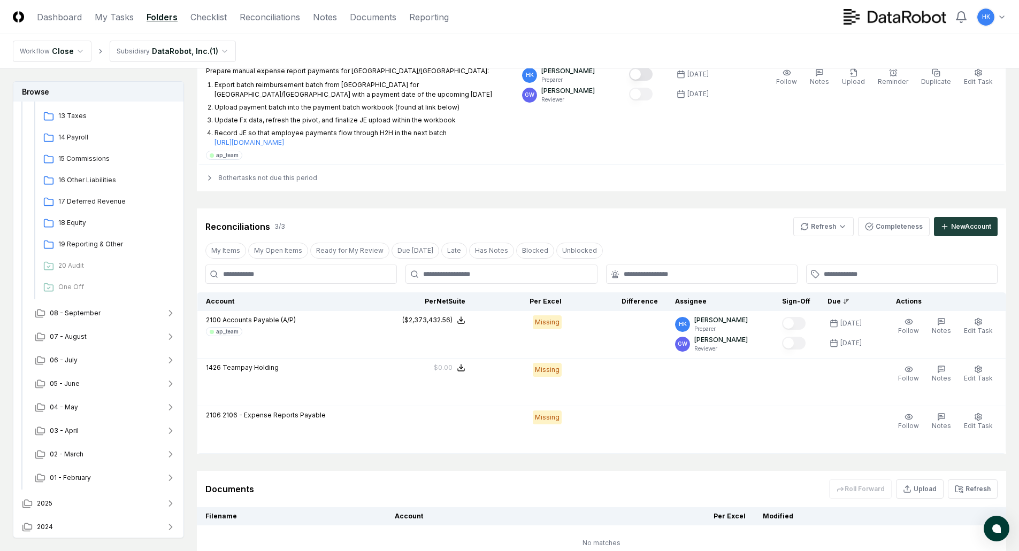
scroll to position [428, 0]
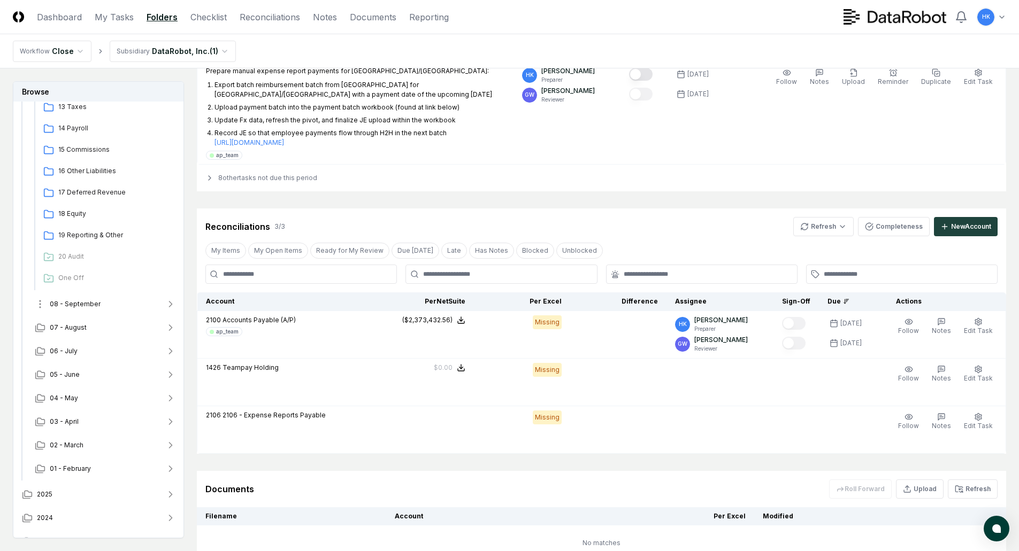
click at [84, 292] on button "08 - September" at bounding box center [105, 304] width 158 height 24
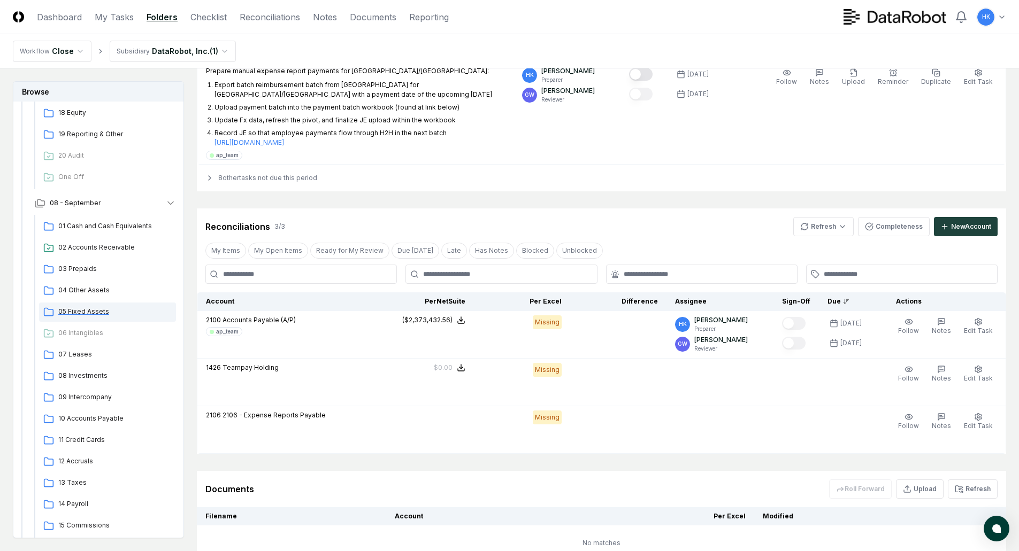
scroll to position [535, 0]
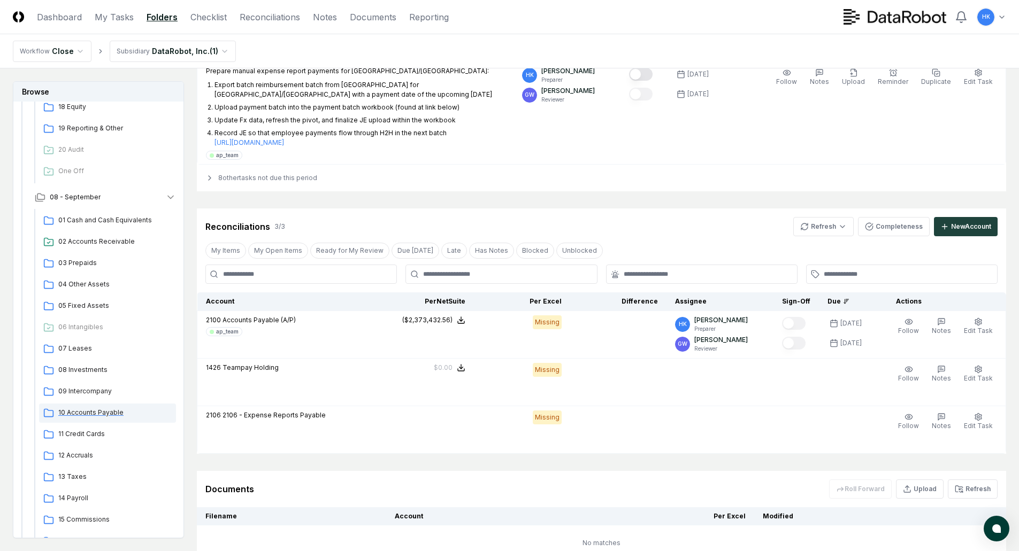
click at [106, 408] on span "10 Accounts Payable" at bounding box center [114, 413] width 113 height 10
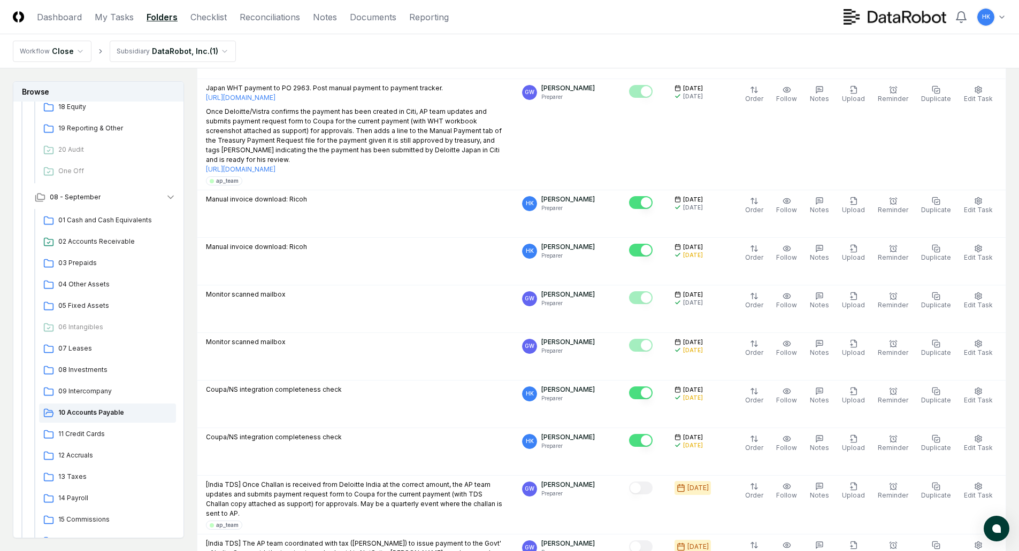
scroll to position [1868, 0]
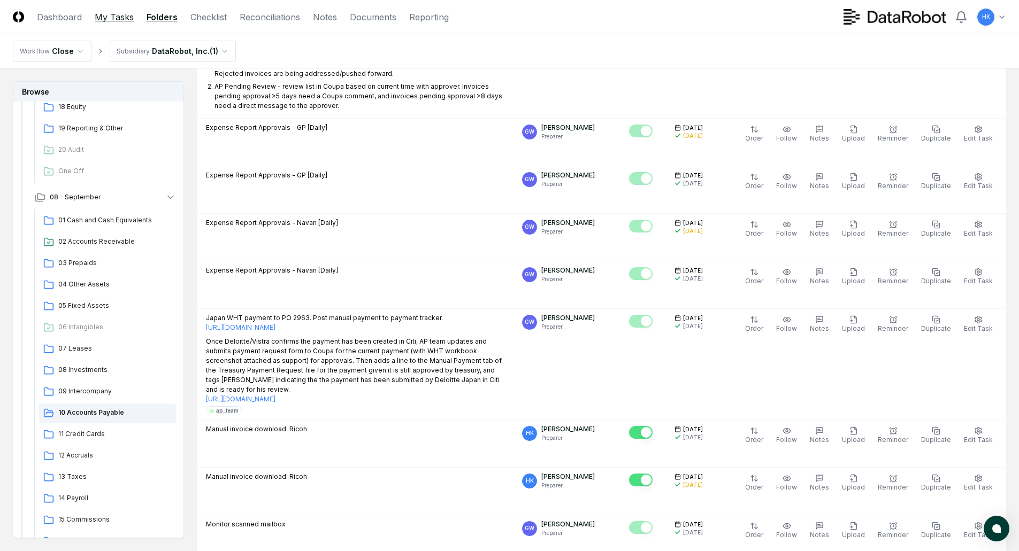
click at [103, 18] on link "My Tasks" at bounding box center [114, 17] width 39 height 13
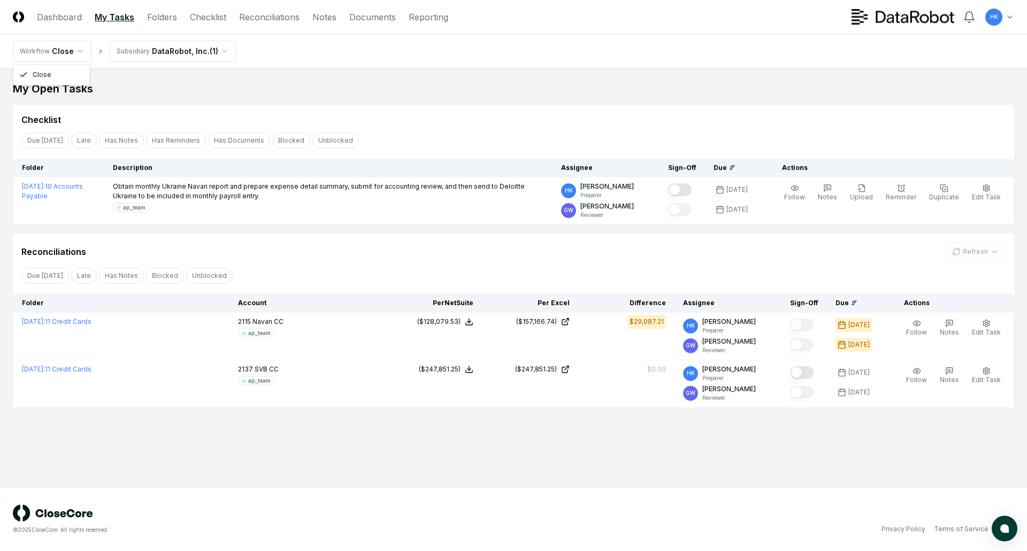
click at [78, 46] on html "CloseCore Dashboard My Tasks Folders Checklist Reconciliations Notes Documents …" at bounding box center [513, 275] width 1027 height 551
click at [269, 102] on div "My Open Tasks Cancel Reassign Checklist Due Today Late Has Notes Has Reminders …" at bounding box center [513, 244] width 1001 height 327
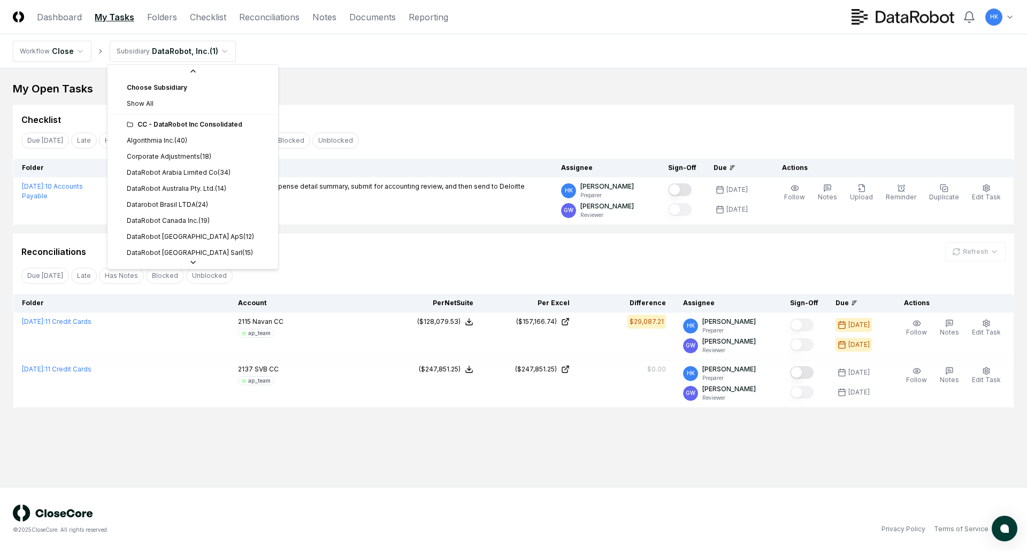
click at [225, 50] on html "CloseCore Dashboard My Tasks Folders Checklist Reconciliations Notes Documents …" at bounding box center [513, 275] width 1027 height 551
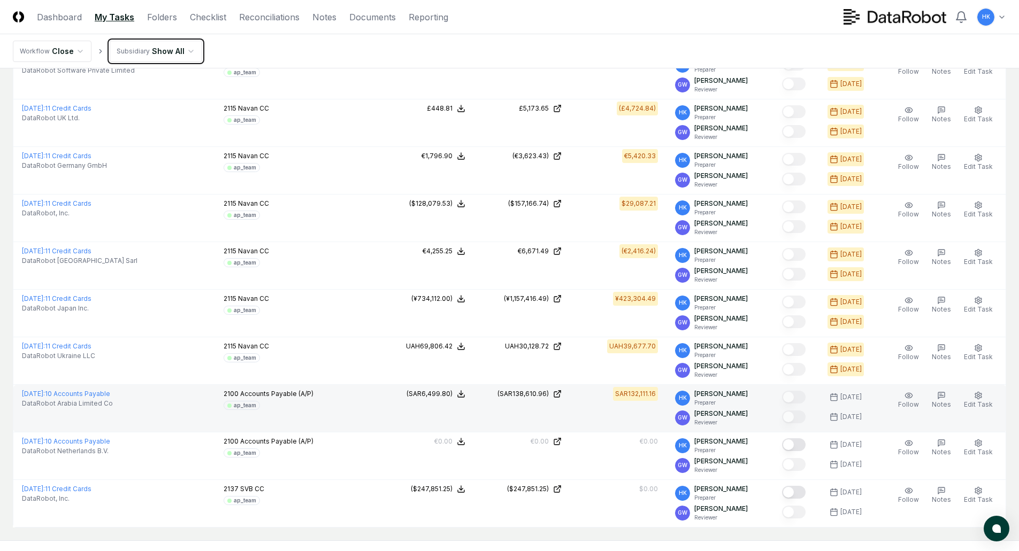
scroll to position [362, 0]
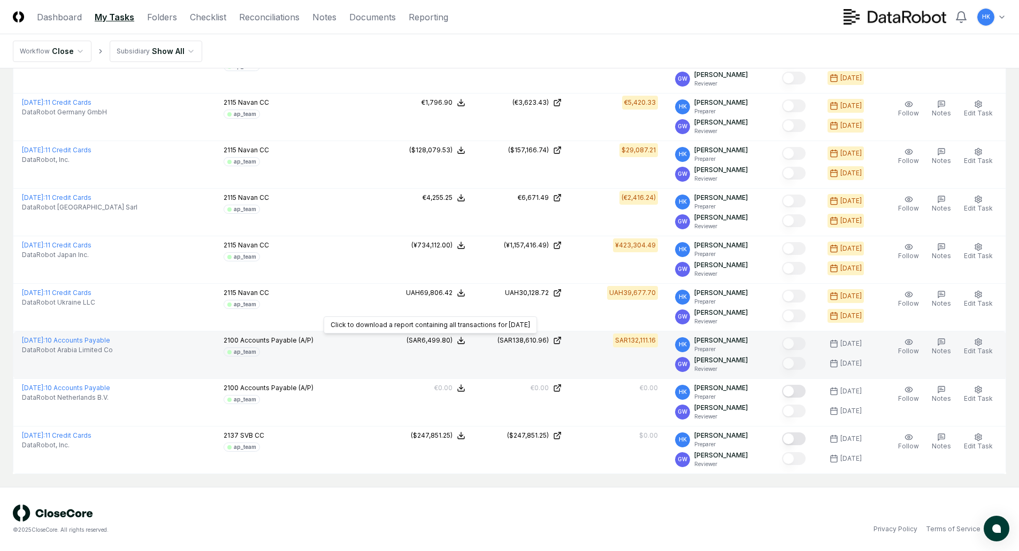
click at [465, 340] on icon at bounding box center [461, 340] width 9 height 9
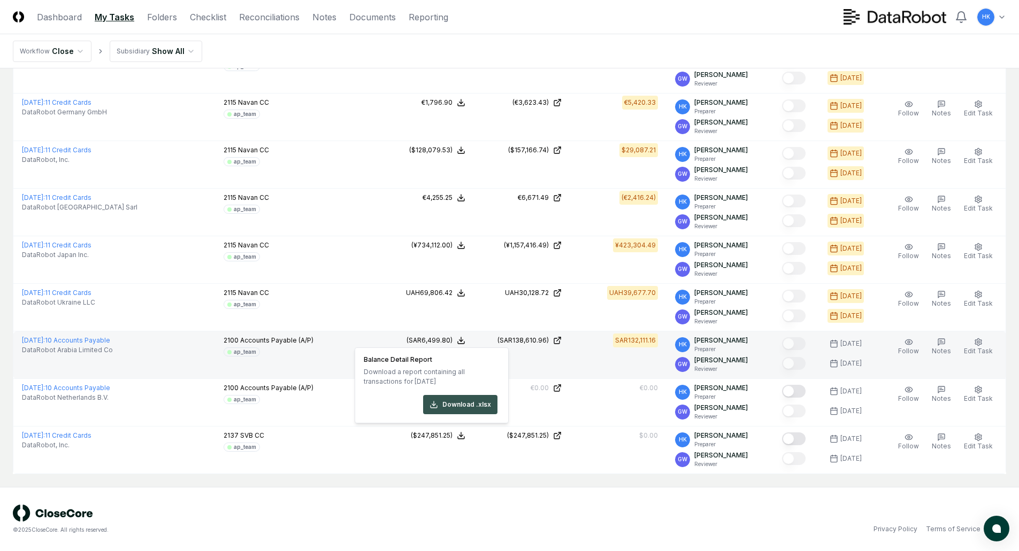
click at [452, 405] on button "Download .xlsx" at bounding box center [460, 404] width 74 height 19
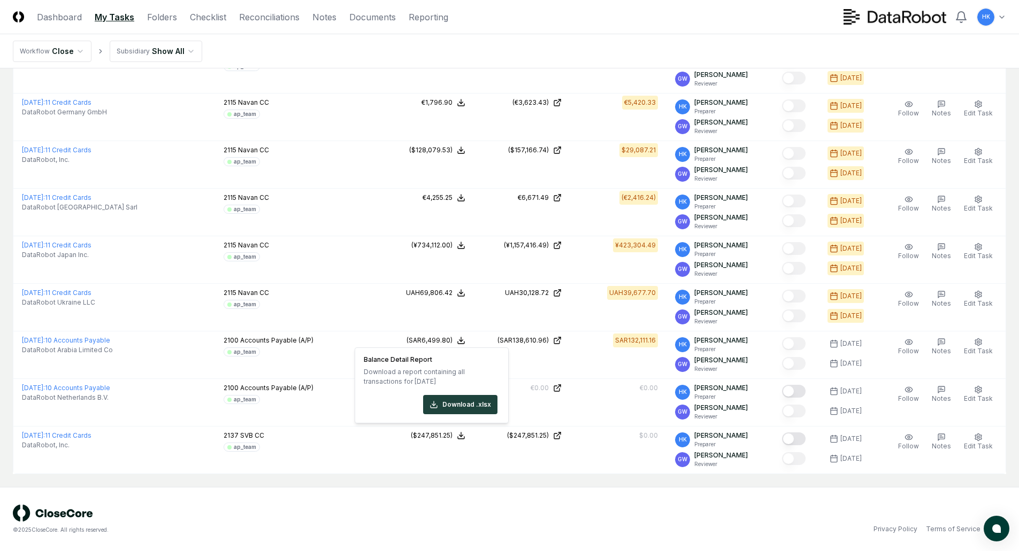
click at [527, 506] on div "© 2025 CloseCore. All rights reserved. Privacy Policy Terms of Service" at bounding box center [509, 519] width 993 height 29
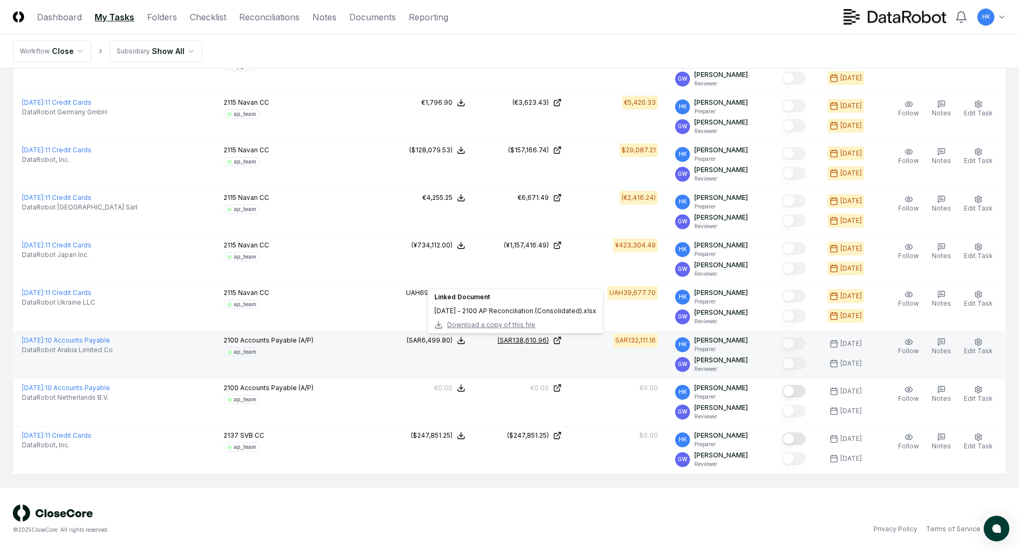
click at [535, 340] on div "(SAR138,610.96)" at bounding box center [522, 341] width 51 height 10
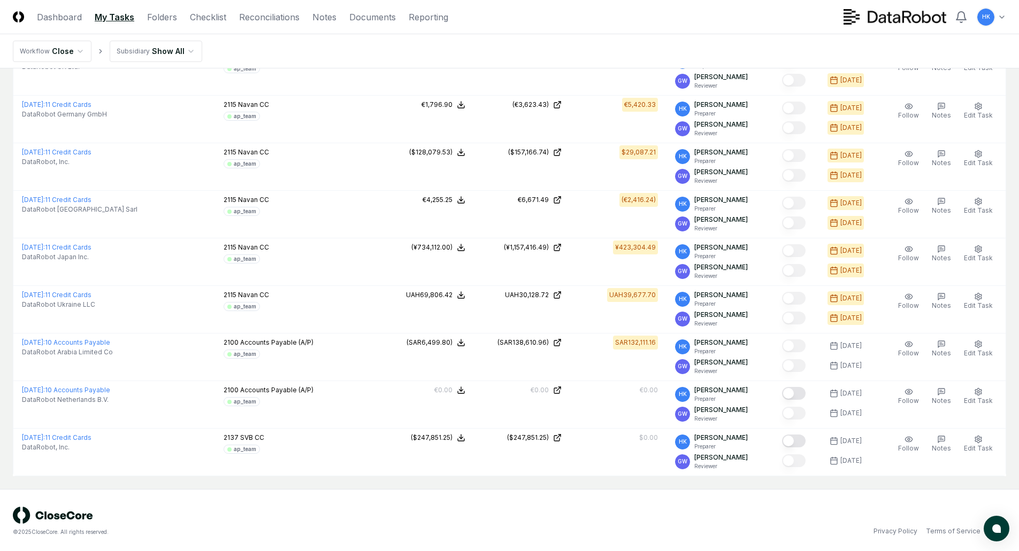
scroll to position [362, 0]
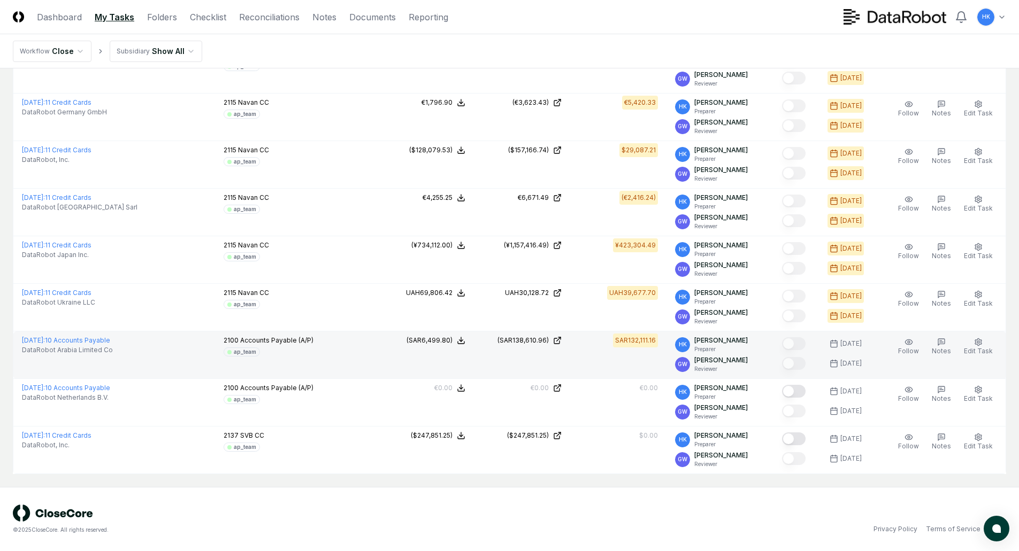
click at [252, 352] on div "ap_team" at bounding box center [245, 352] width 22 height 8
click at [253, 343] on span "Accounts Payable (A/P)" at bounding box center [276, 340] width 73 height 8
click at [45, 338] on span "[DATE] :" at bounding box center [33, 340] width 23 height 8
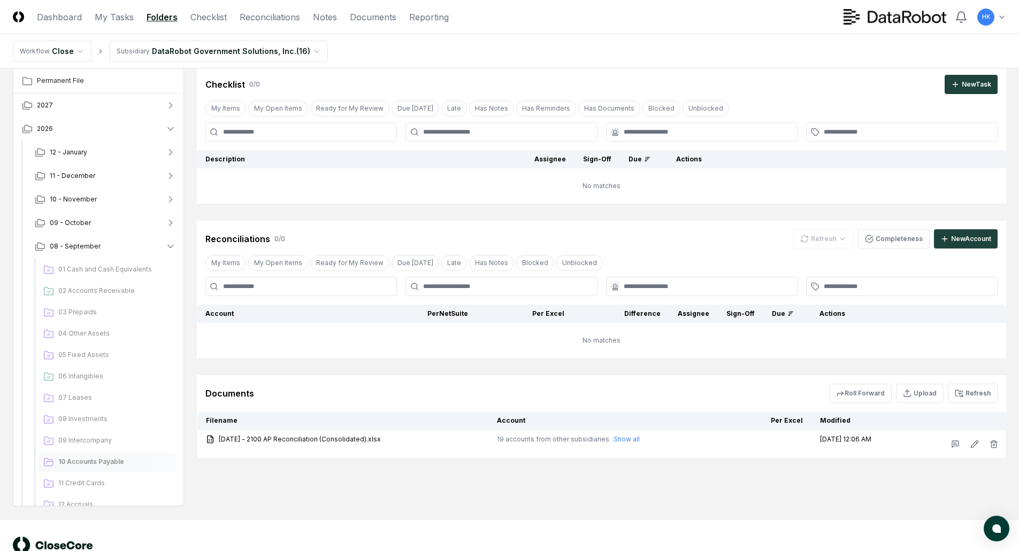
scroll to position [64, 0]
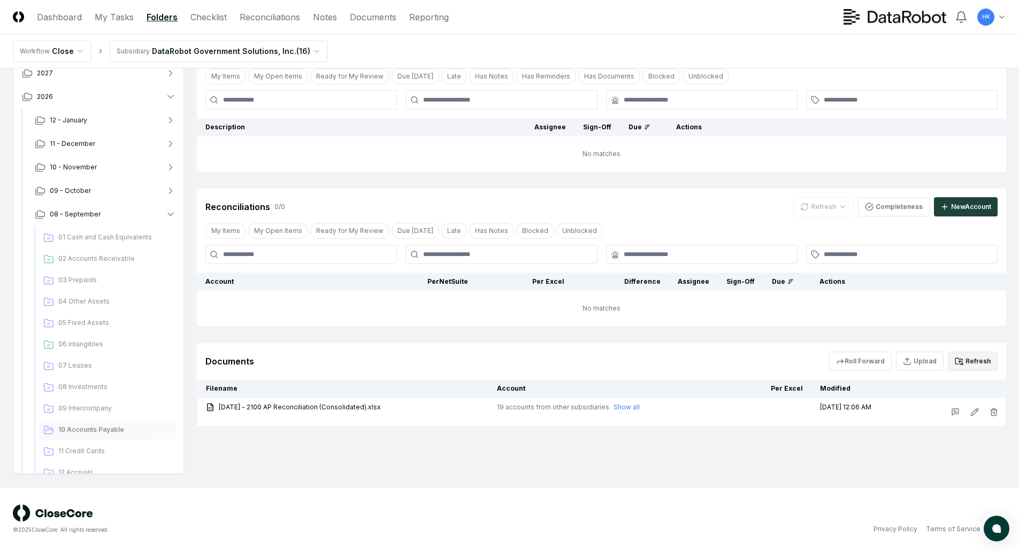
click at [966, 362] on button "Refresh" at bounding box center [972, 361] width 50 height 19
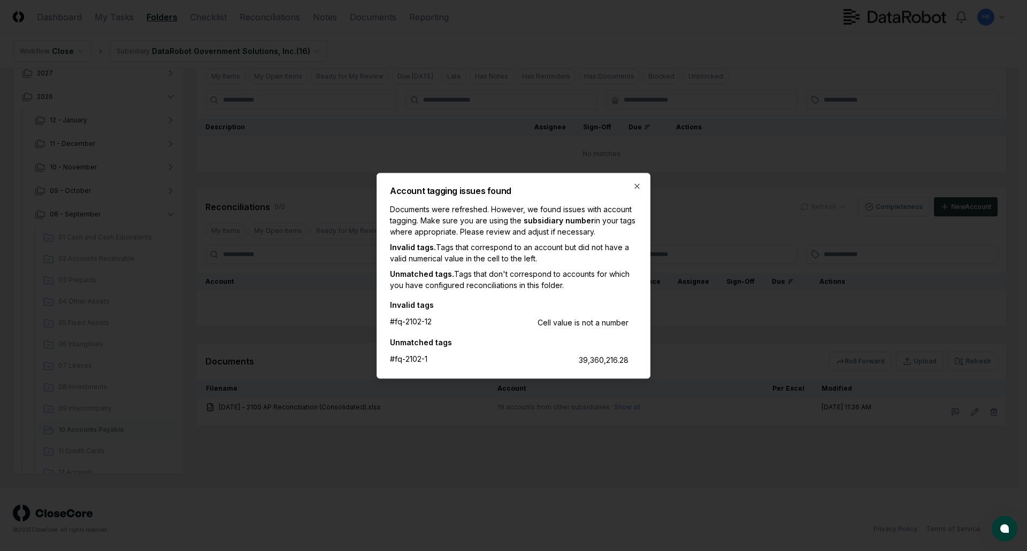
click at [631, 190] on h2 "Account tagging issues found" at bounding box center [513, 190] width 247 height 9
click at [634, 186] on icon "button" at bounding box center [637, 186] width 9 height 9
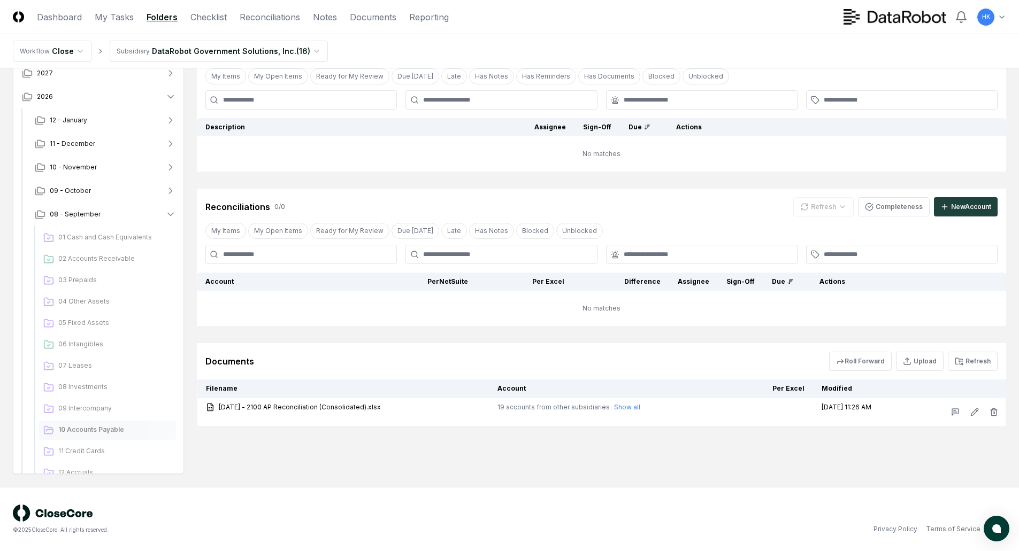
click at [619, 442] on div "Cancel Reassign September 2025: 10 Accounts Payable View on Google Drive Checkl…" at bounding box center [601, 245] width 809 height 457
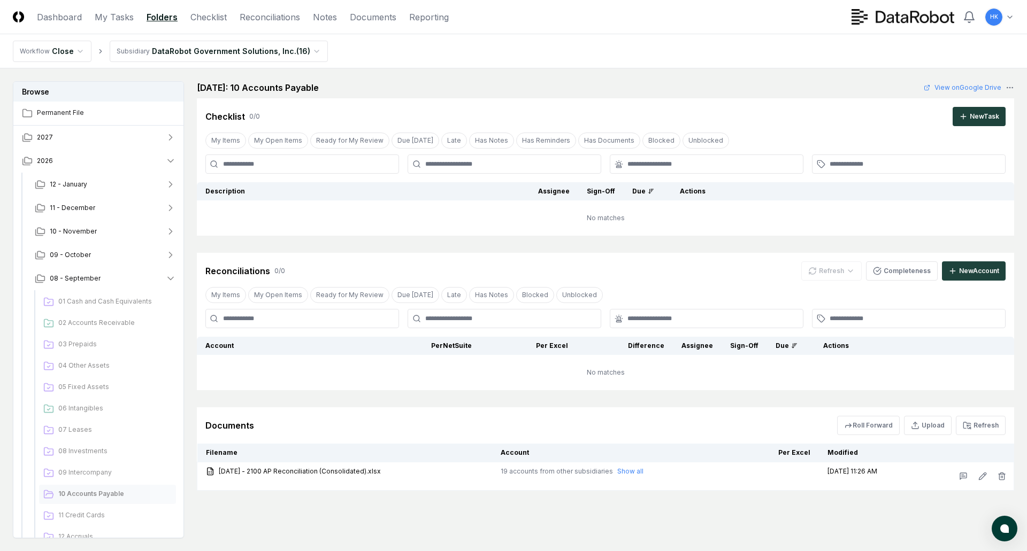
click at [309, 50] on html "CloseCore Dashboard My Tasks Folders Checklist Reconciliations Notes Documents …" at bounding box center [513, 307] width 1027 height 614
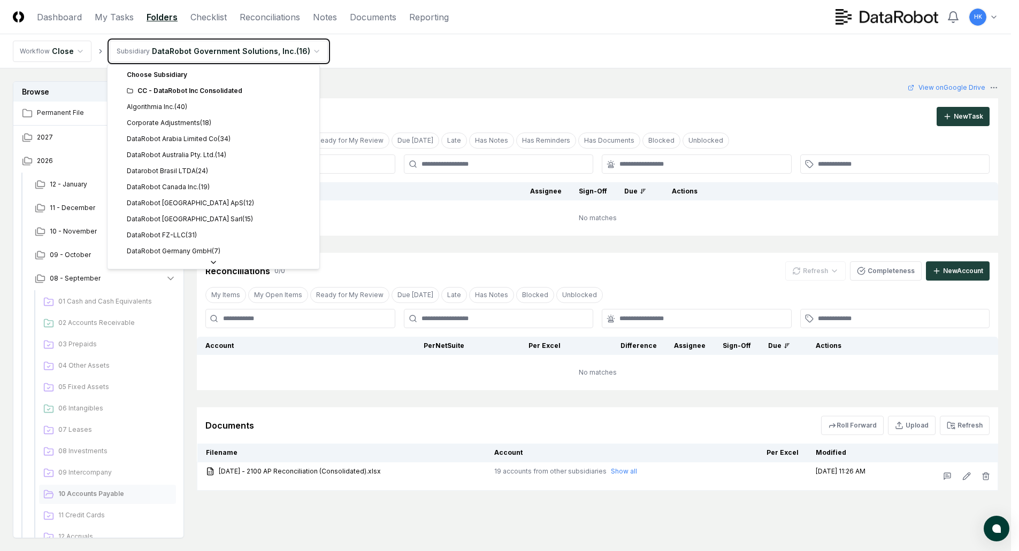
click at [387, 52] on html "CloseCore Dashboard My Tasks Folders Checklist Reconciliations Notes Documents …" at bounding box center [509, 307] width 1019 height 614
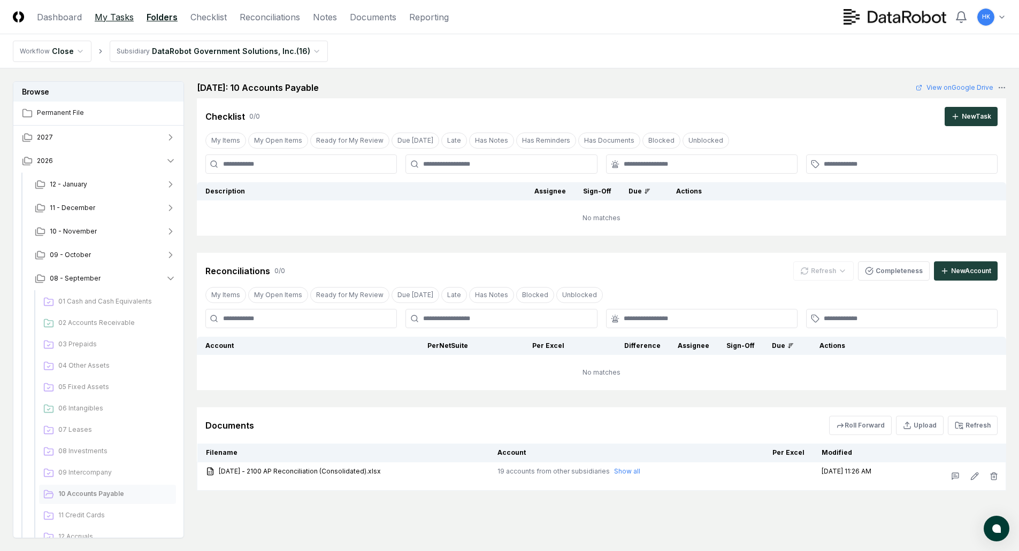
click at [113, 16] on link "My Tasks" at bounding box center [114, 17] width 39 height 13
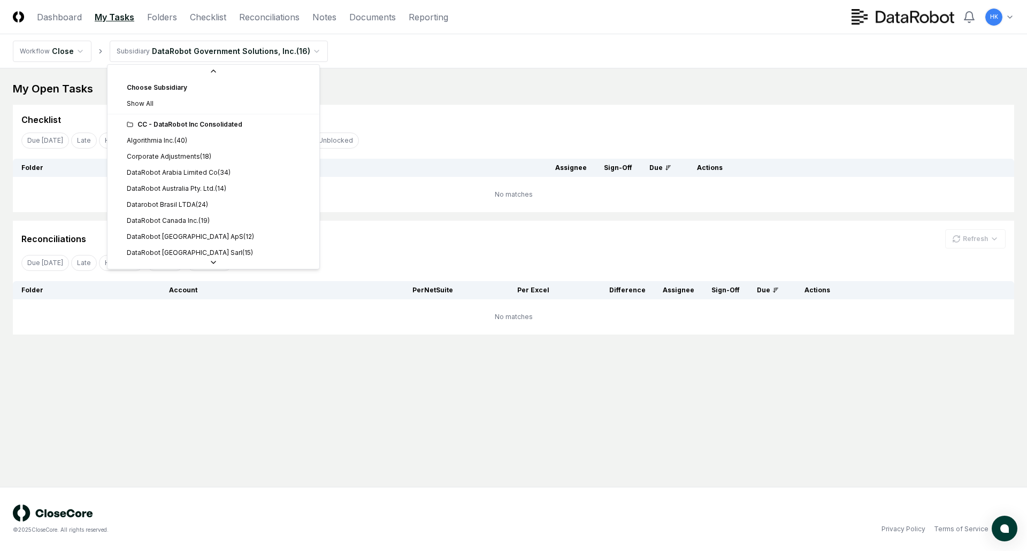
click at [308, 50] on html "CloseCore Dashboard My Tasks Folders Checklist Reconciliations Notes Documents …" at bounding box center [513, 275] width 1027 height 551
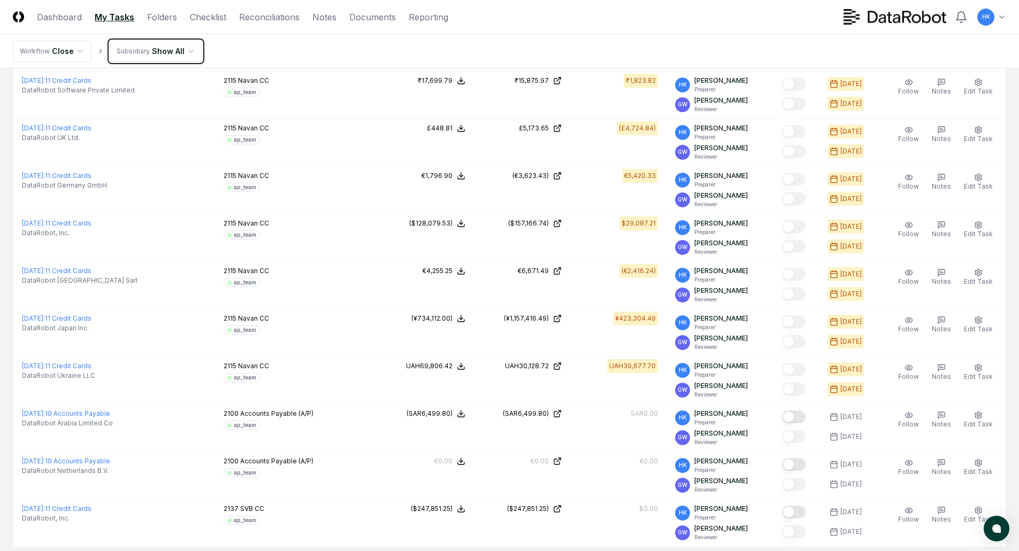
scroll to position [362, 0]
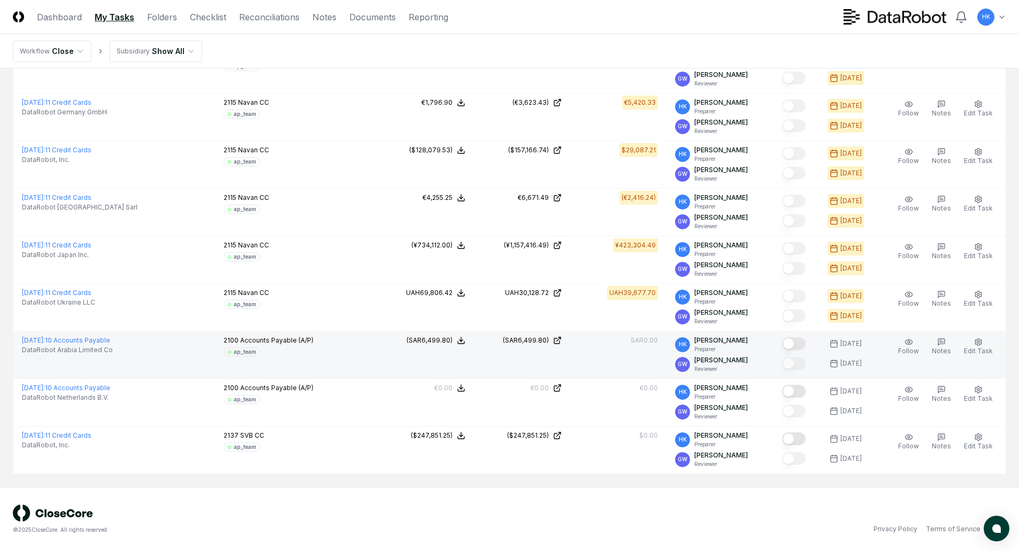
click at [791, 342] on button "Mark complete" at bounding box center [794, 343] width 24 height 13
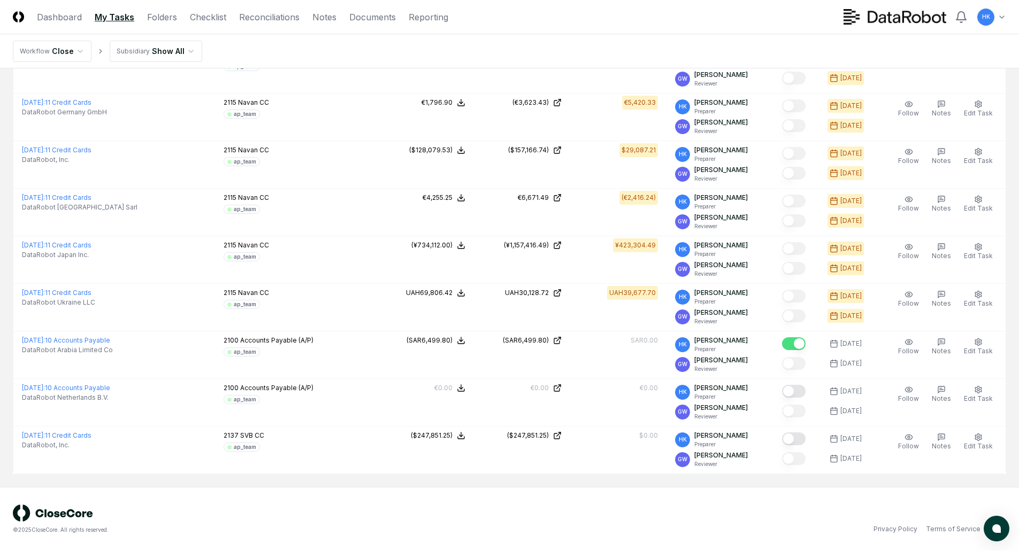
click at [601, 515] on div "© 2025 CloseCore. All rights reserved. Privacy Policy Terms of Service" at bounding box center [509, 519] width 993 height 29
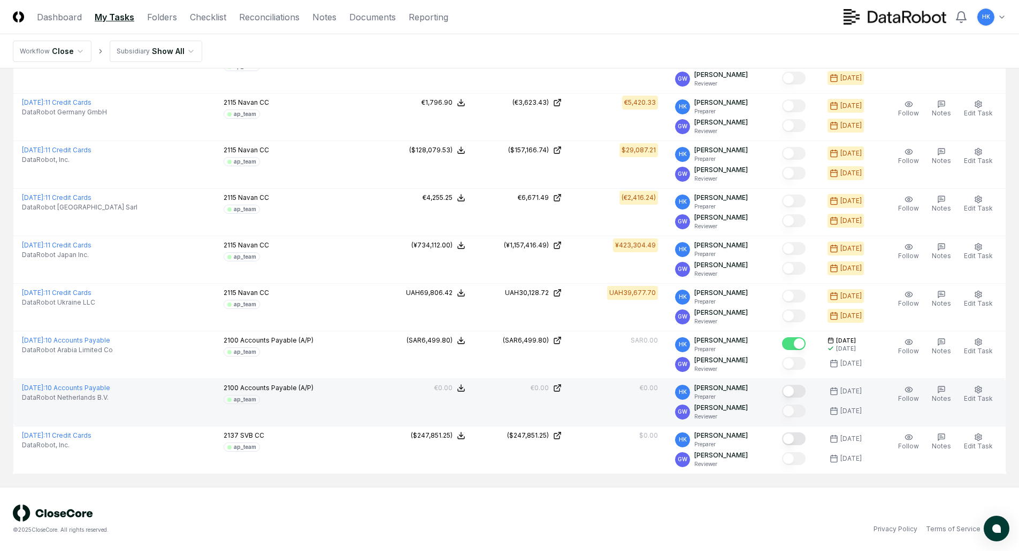
click at [794, 387] on button "Mark complete" at bounding box center [794, 391] width 24 height 13
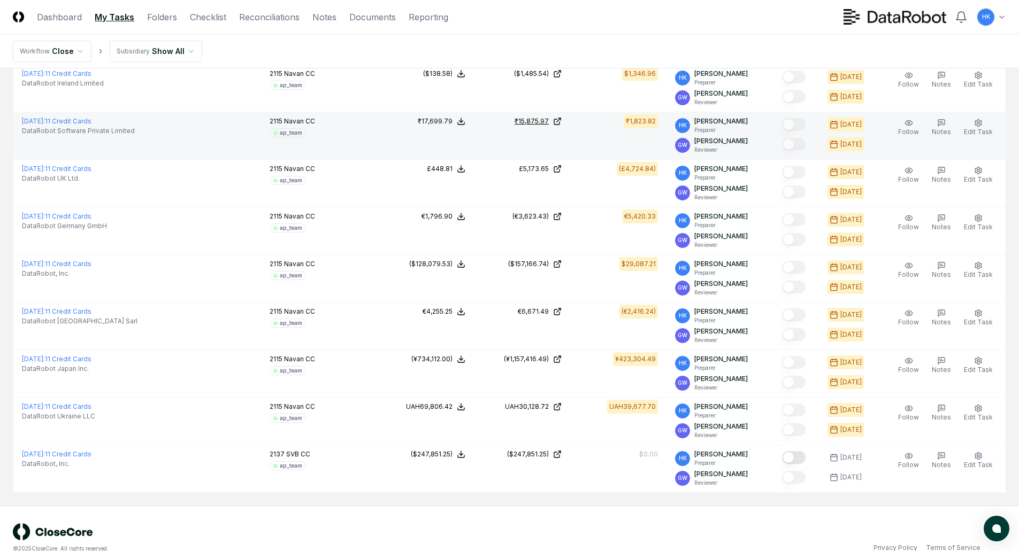
scroll to position [267, 0]
